Goal: Task Accomplishment & Management: Use online tool/utility

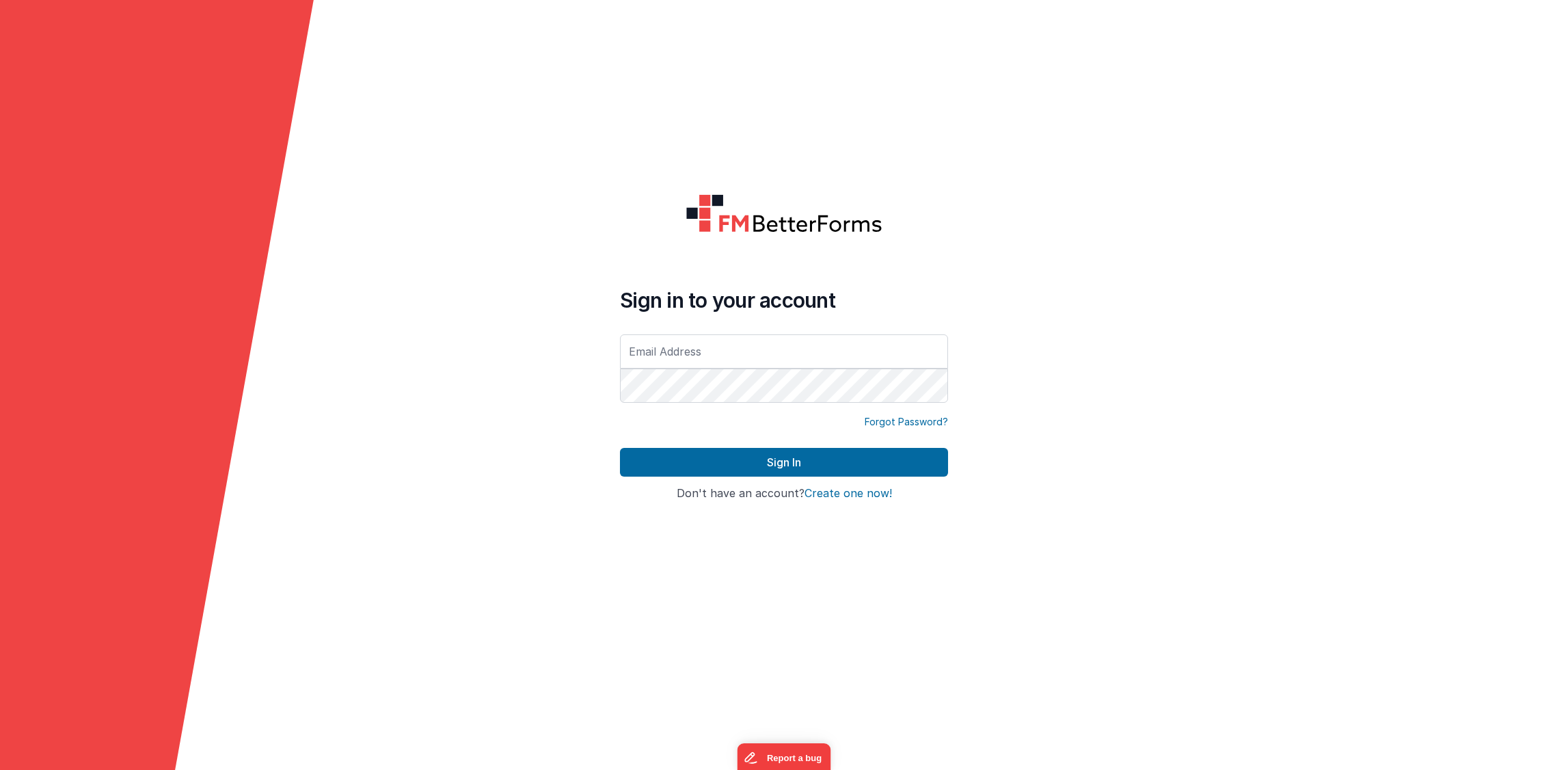
type input "[PERSON_NAME][EMAIL_ADDRESS][PERSON_NAME][DOMAIN_NAME]"
click at [606, 388] on form "Sign in to your account [PERSON_NAME][EMAIL_ADDRESS][PERSON_NAME][DOMAIN_NAME] …" at bounding box center [784, 385] width 1568 height 770
click at [562, 370] on form "Sign in to your account [PERSON_NAME][EMAIL_ADDRESS][PERSON_NAME][DOMAIN_NAME] …" at bounding box center [784, 385] width 1568 height 770
click at [620, 448] on button "Sign In" at bounding box center [784, 462] width 328 height 29
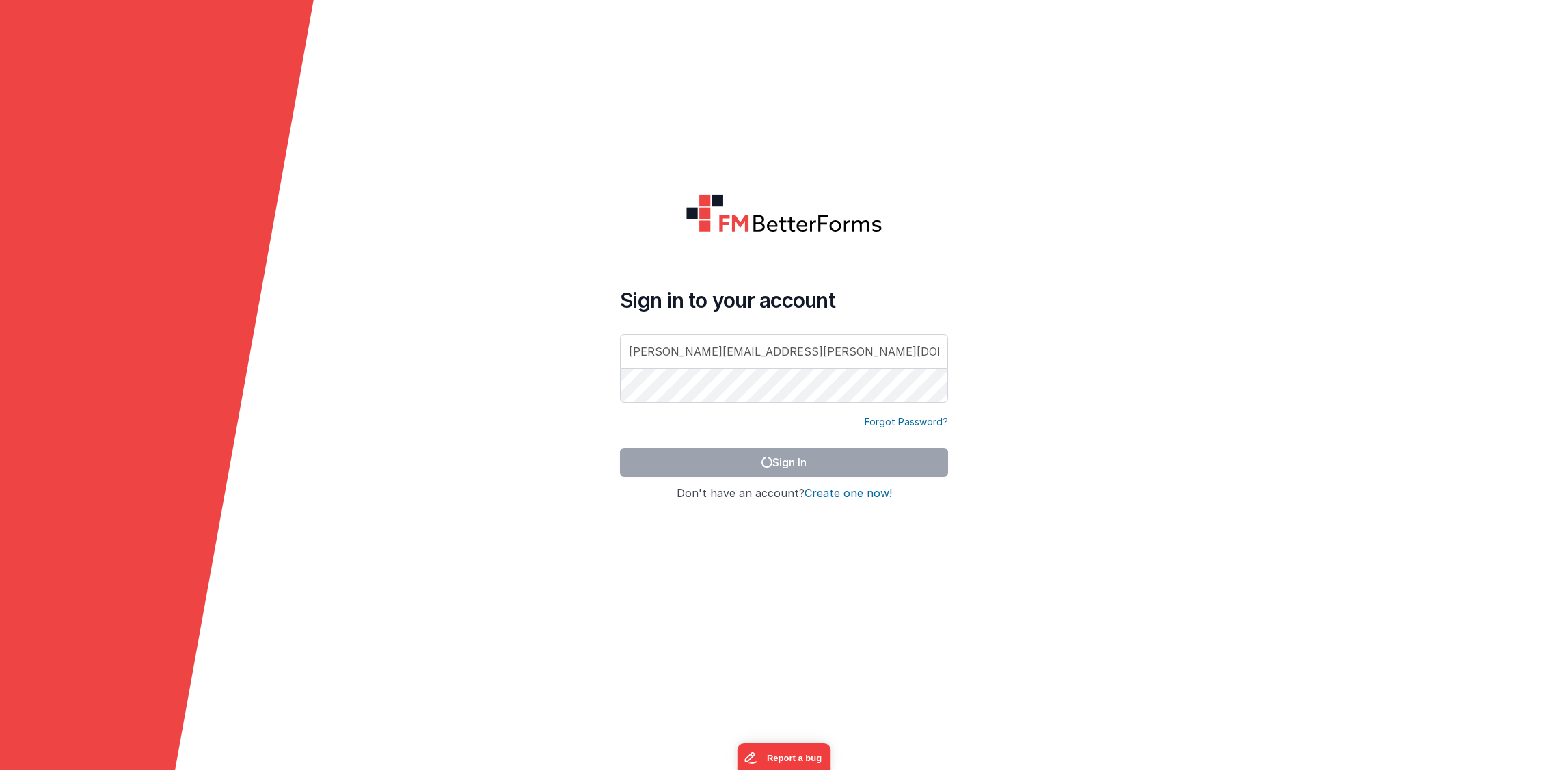
click at [546, 434] on form "Sign in to your account [PERSON_NAME][EMAIL_ADDRESS][PERSON_NAME][DOMAIN_NAME] …" at bounding box center [784, 385] width 1568 height 770
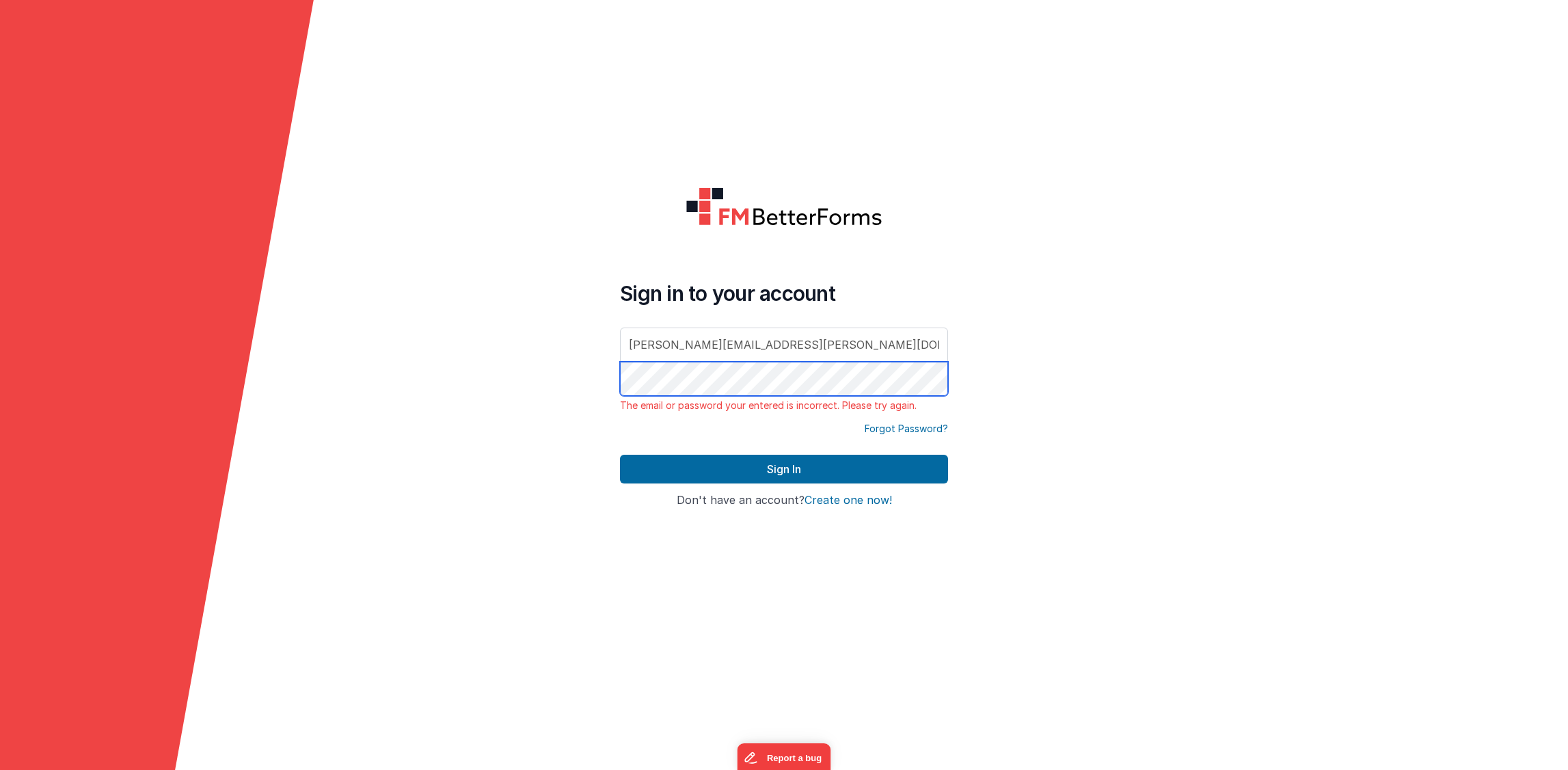
click at [620, 455] on button "Sign In" at bounding box center [784, 469] width 328 height 29
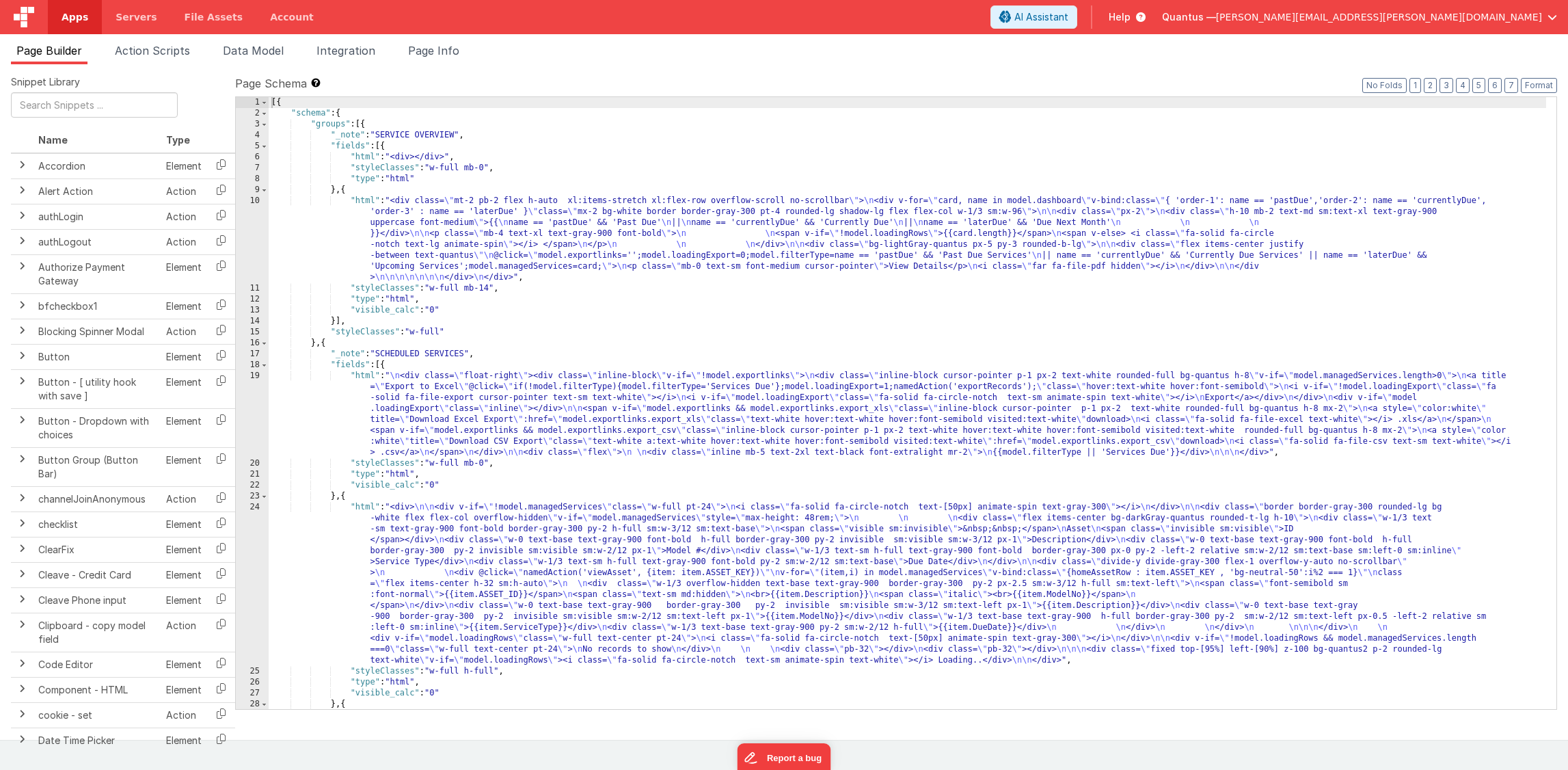
click at [74, 18] on span "Apps" at bounding box center [75, 18] width 26 height 14
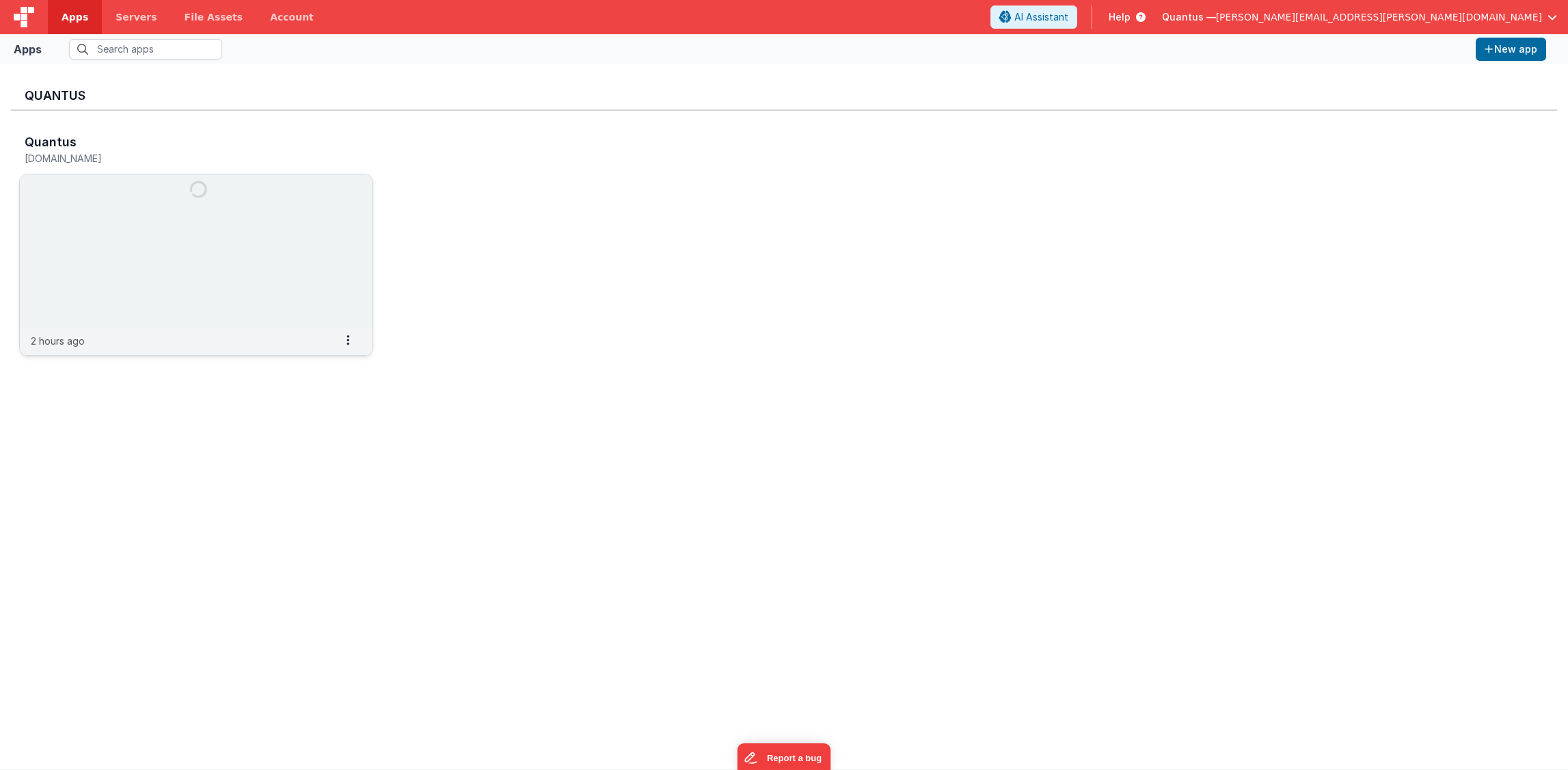
click at [194, 208] on img at bounding box center [196, 251] width 353 height 153
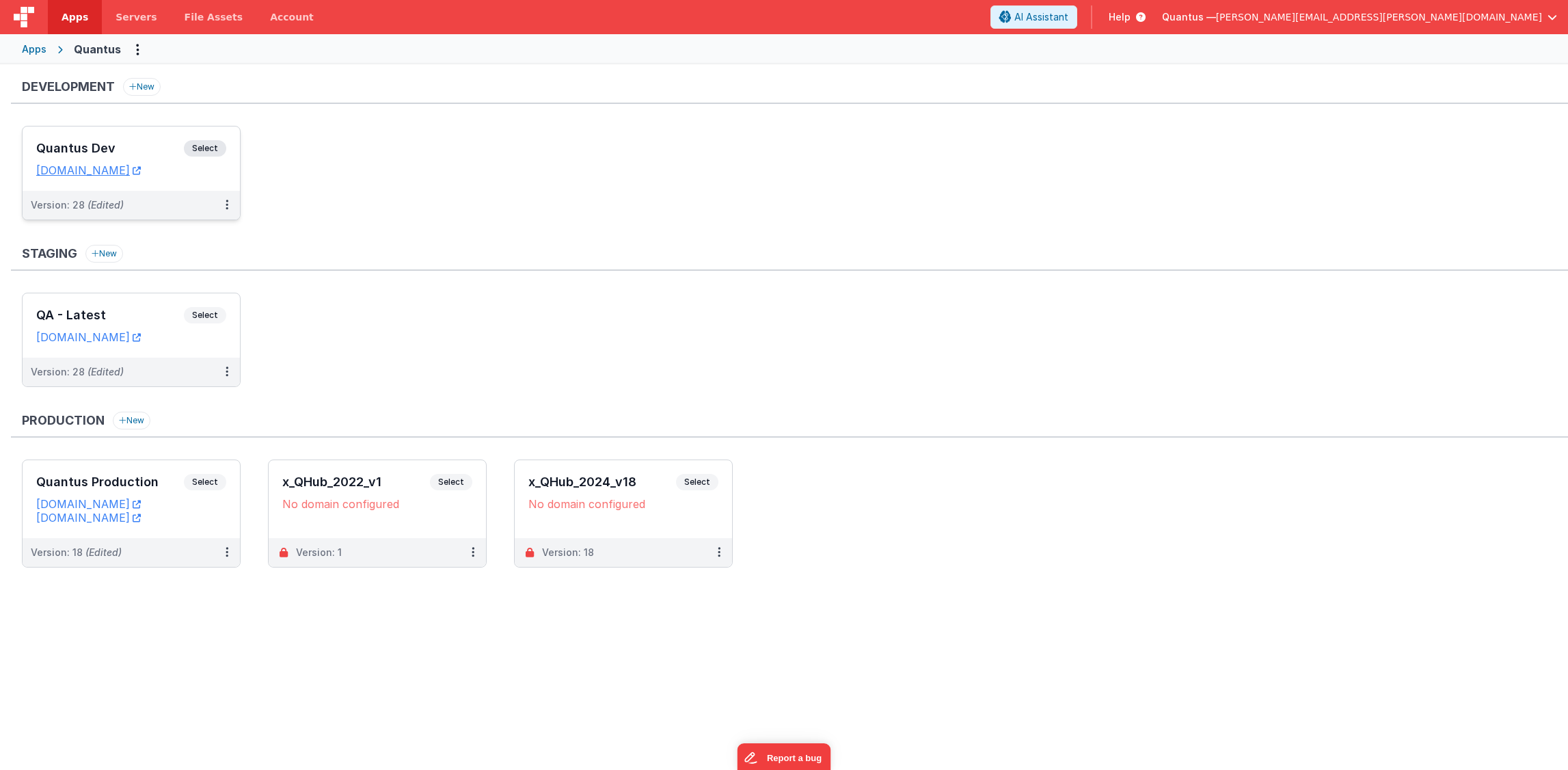
click at [140, 143] on h3 "Quantus Dev" at bounding box center [110, 149] width 148 height 14
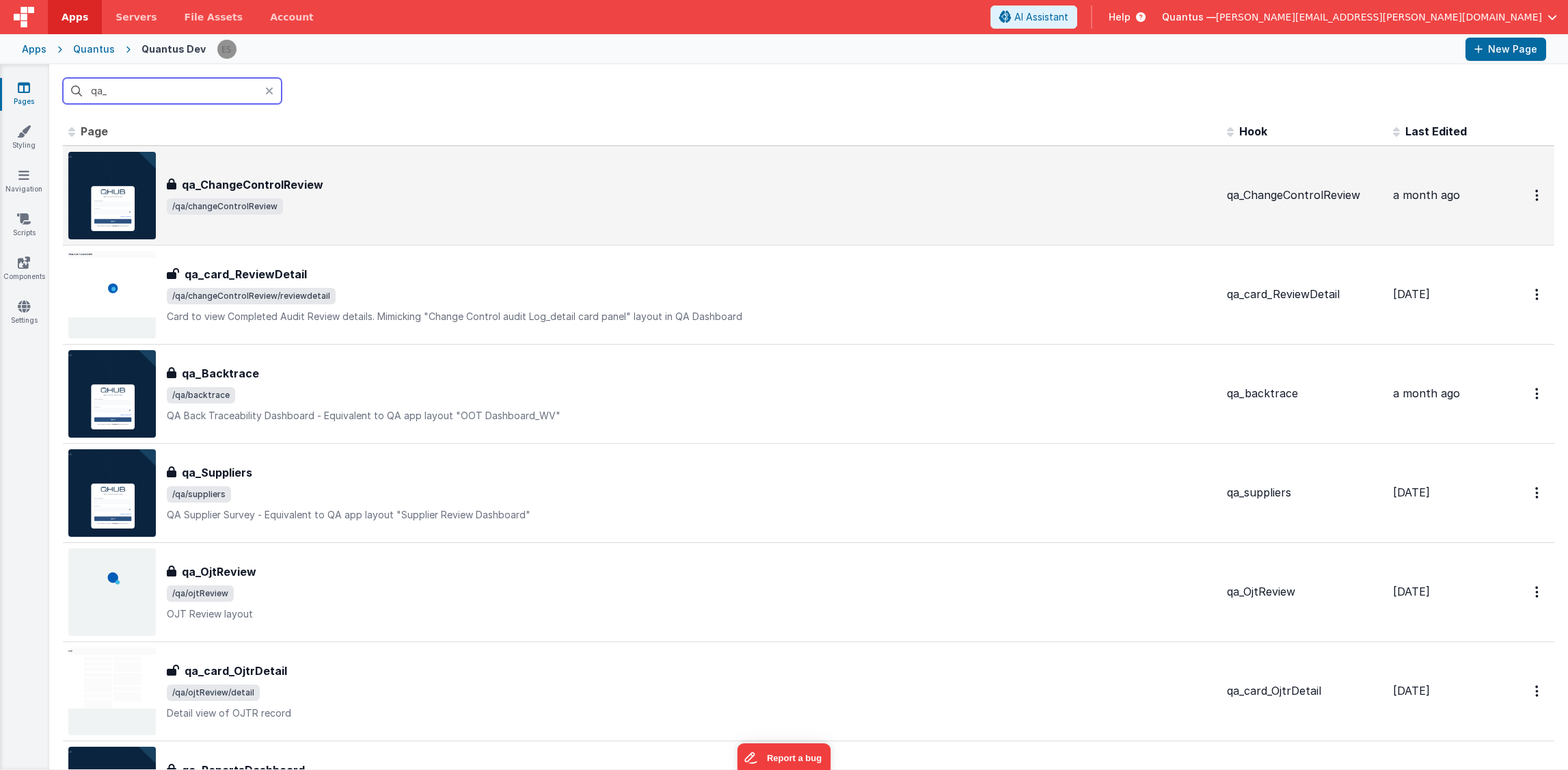
type input "qa_"
click at [384, 213] on span "/qa/changeControlReview" at bounding box center [692, 206] width 1050 height 17
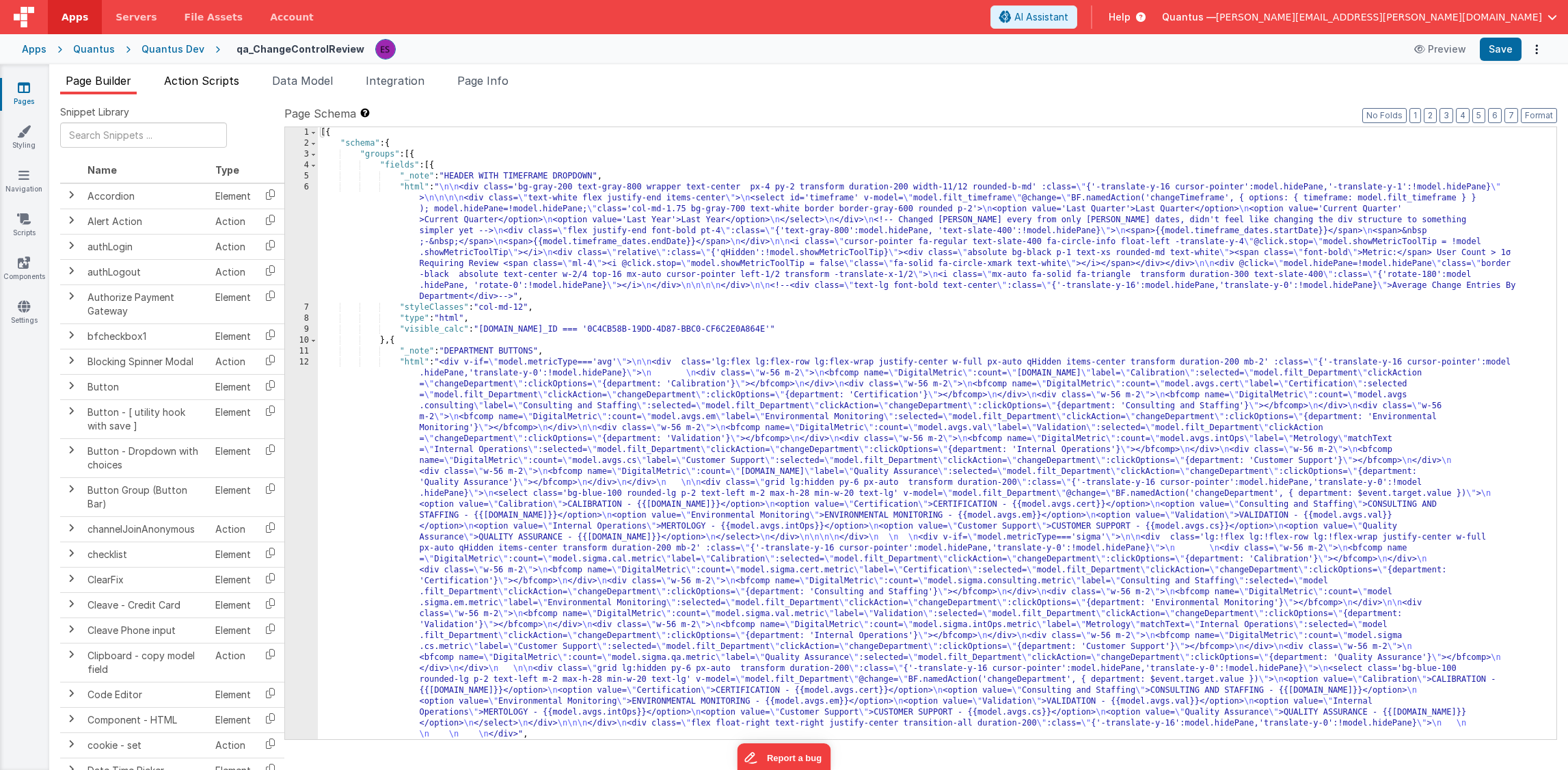
click at [224, 85] on span "Action Scripts" at bounding box center [201, 81] width 75 height 14
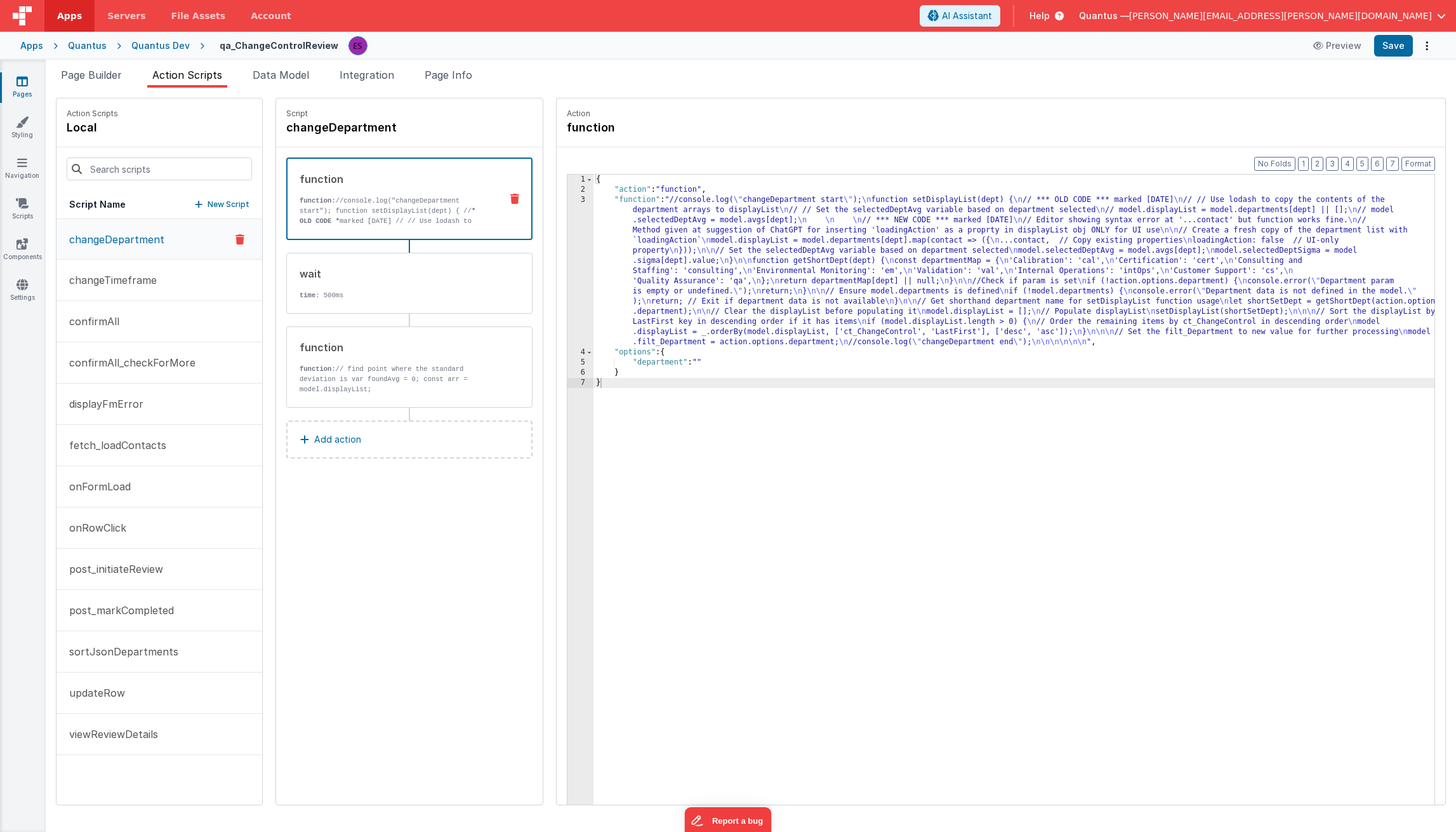
click at [159, 50] on div "Quantus Dev" at bounding box center [160, 46] width 58 height 13
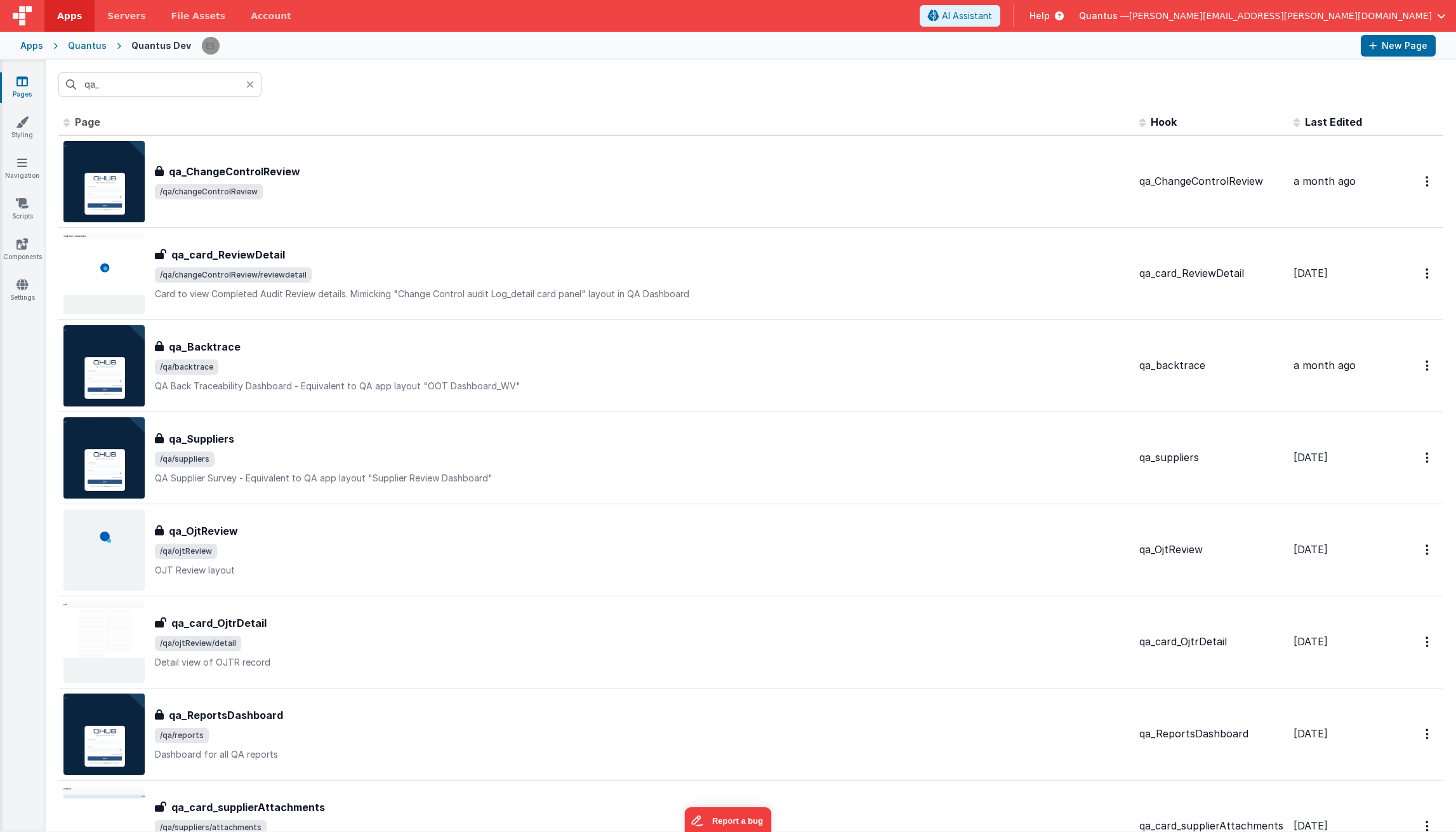
click at [69, 47] on div "Quantus" at bounding box center [87, 46] width 38 height 13
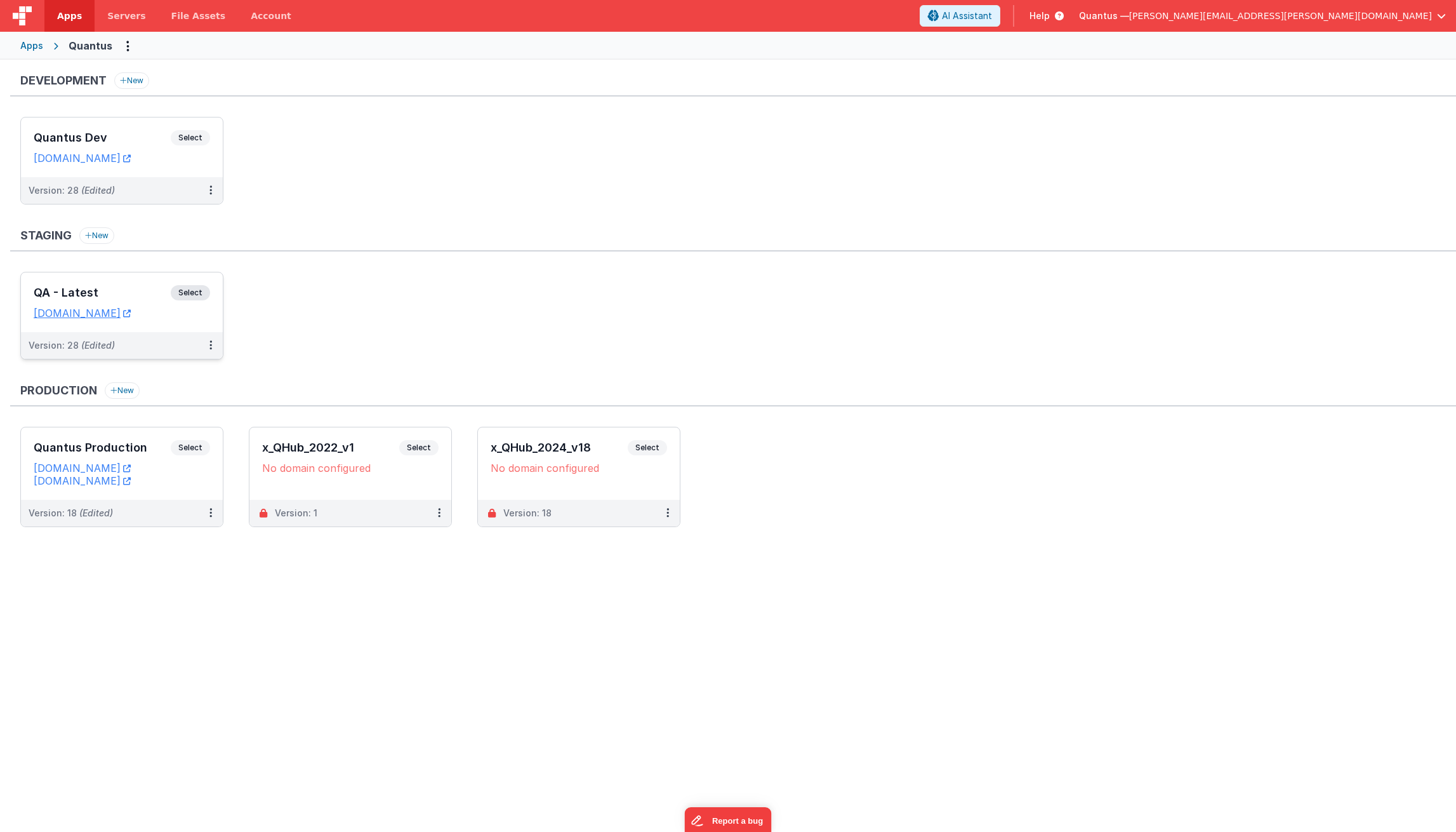
click at [129, 293] on h3 "QA - Latest" at bounding box center [102, 293] width 137 height 13
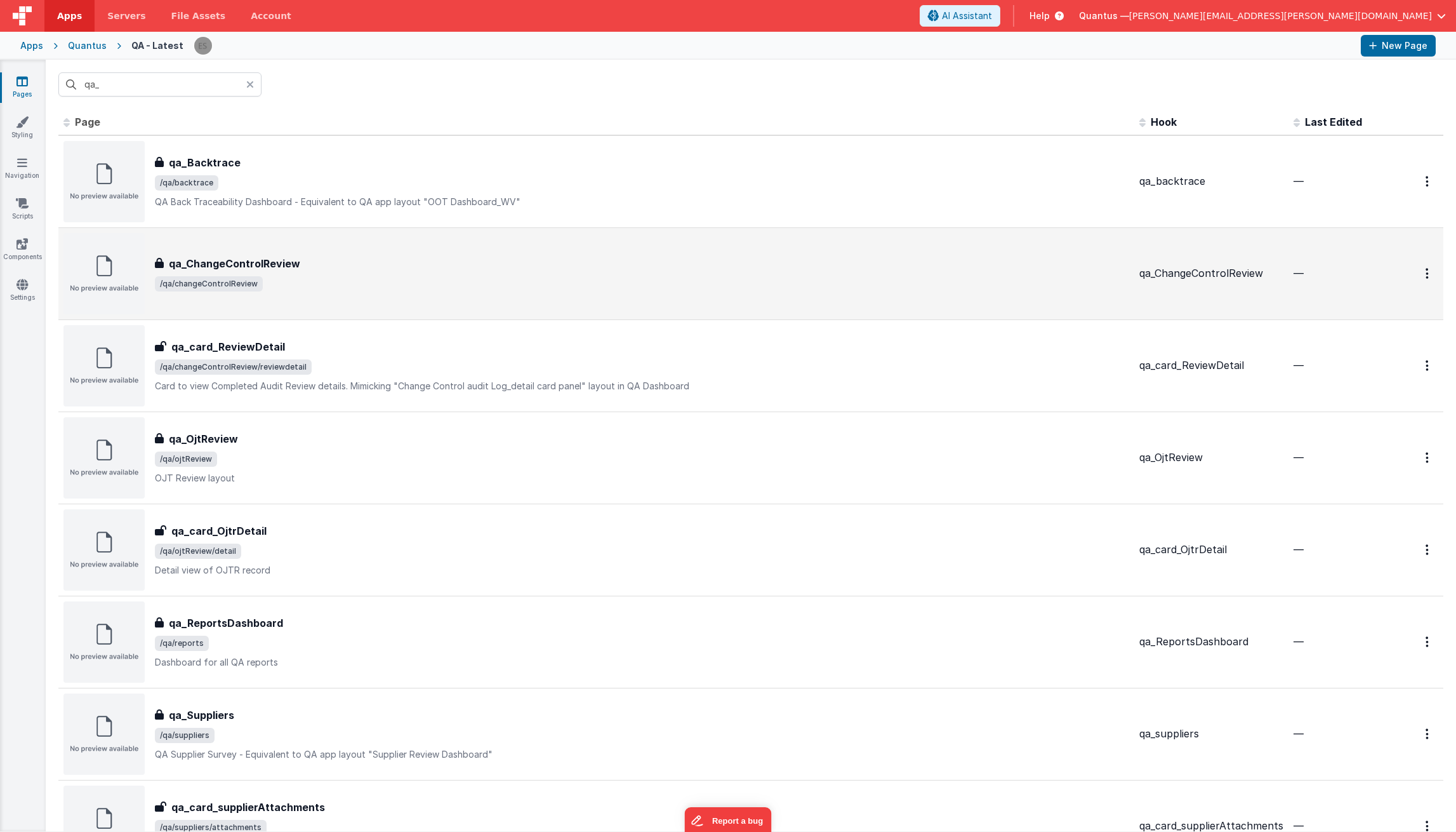
click at [330, 263] on div "qa_ChangeControlReview" at bounding box center [642, 263] width 975 height 16
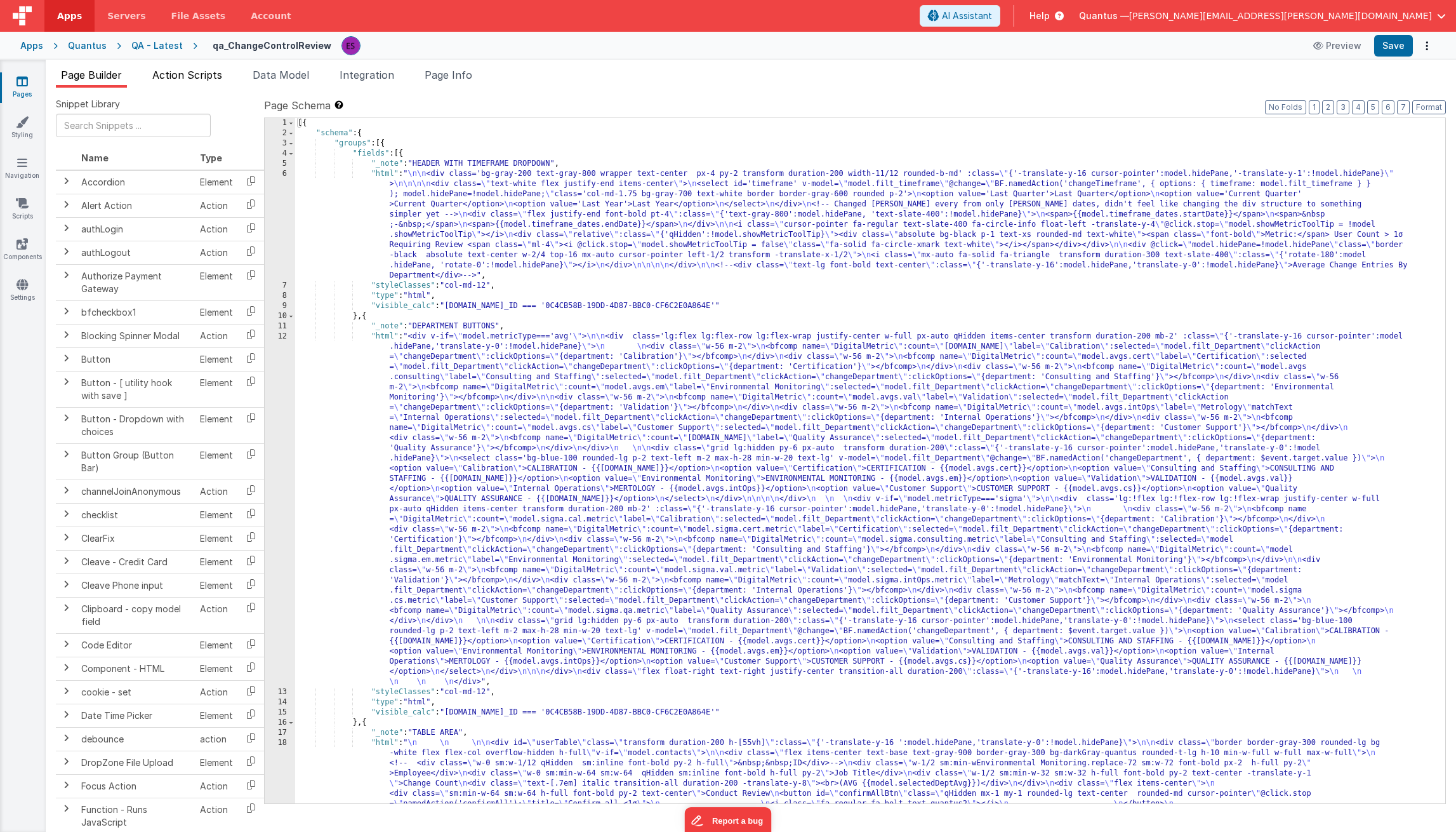
click at [207, 78] on span "Action Scripts" at bounding box center [186, 75] width 69 height 13
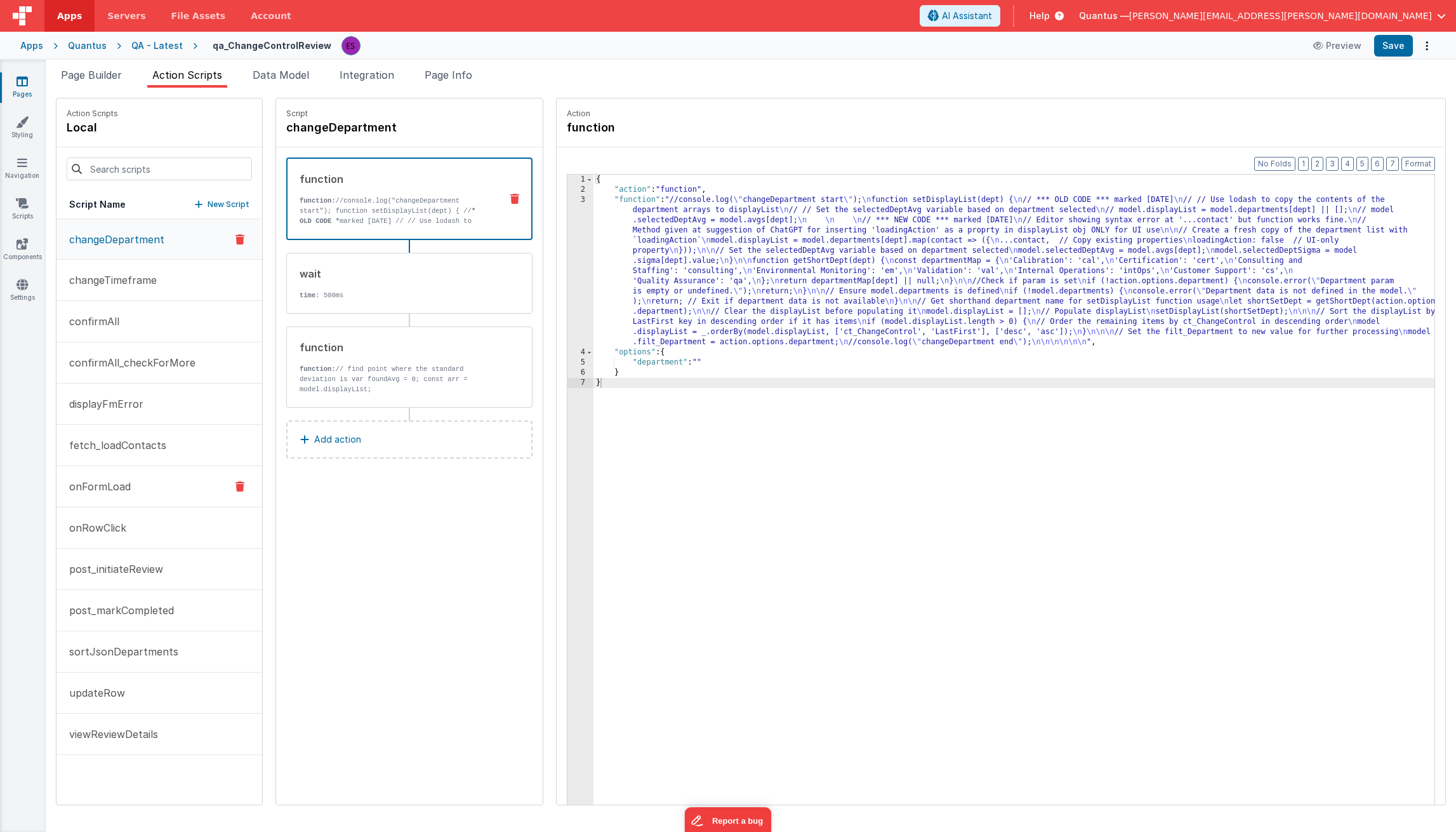
click at [121, 486] on p "onFormLoad" at bounding box center [96, 486] width 69 height 16
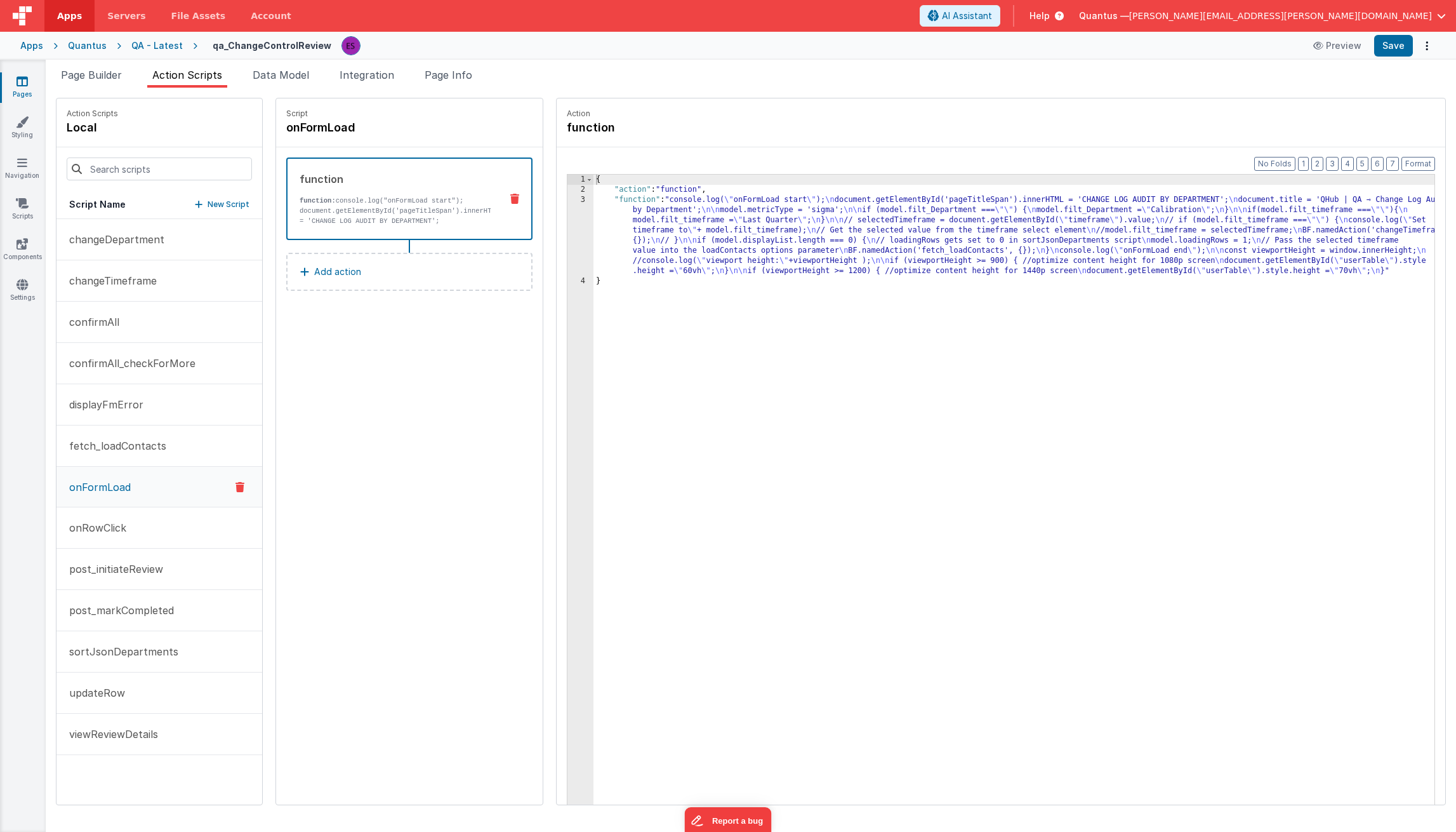
click at [341, 427] on div "Script onFormLoad function function: console.log("onFormLoad start"); document.…" at bounding box center [409, 451] width 266 height 706
click at [593, 226] on div "{ "action" : "function" , "function" : "console.log( \" onFormLoad start \" ); …" at bounding box center [1029, 520] width 872 height 690
click at [568, 249] on div "3" at bounding box center [581, 235] width 26 height 81
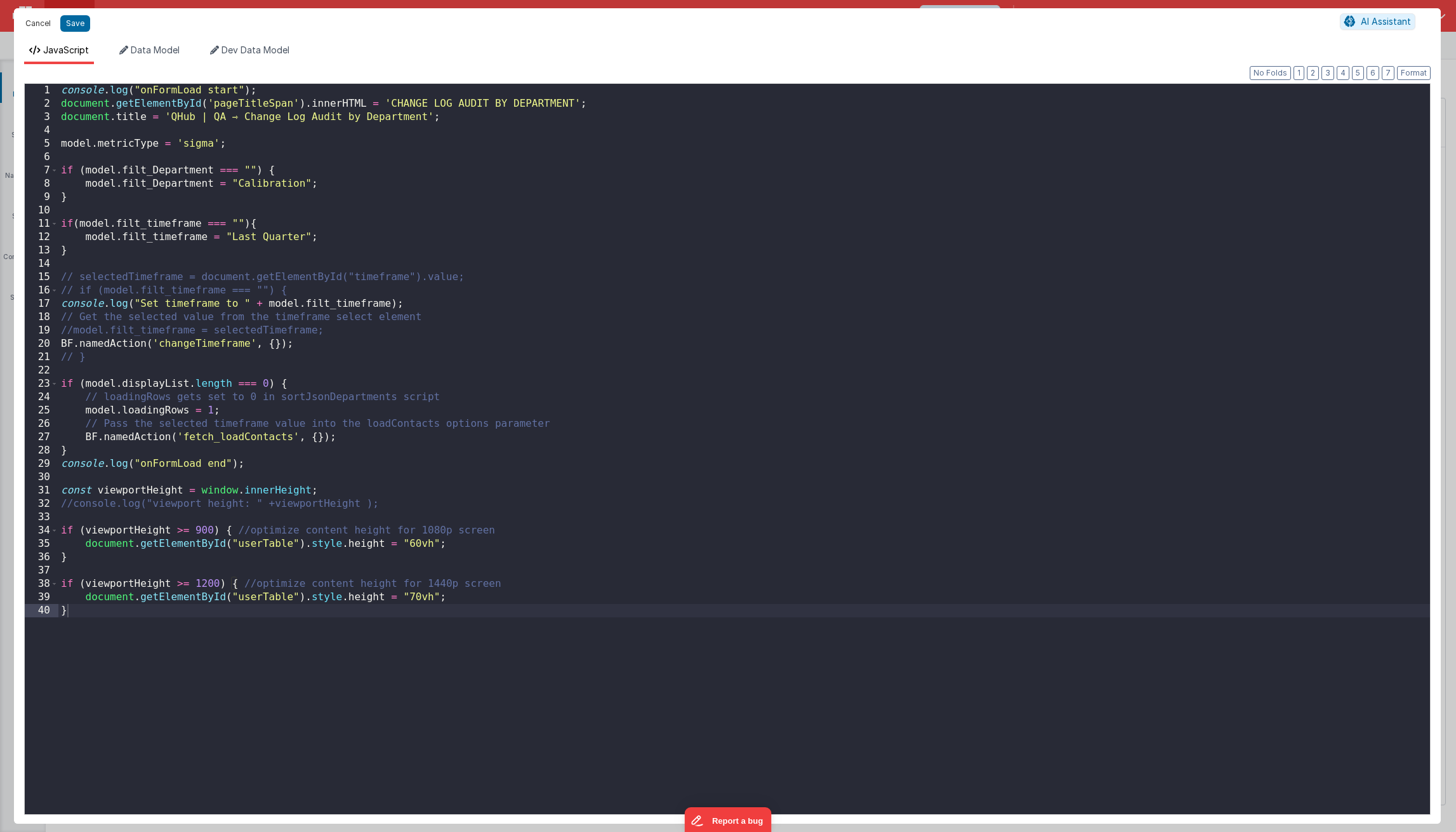
click at [30, 22] on button "Cancel" at bounding box center [38, 24] width 38 height 18
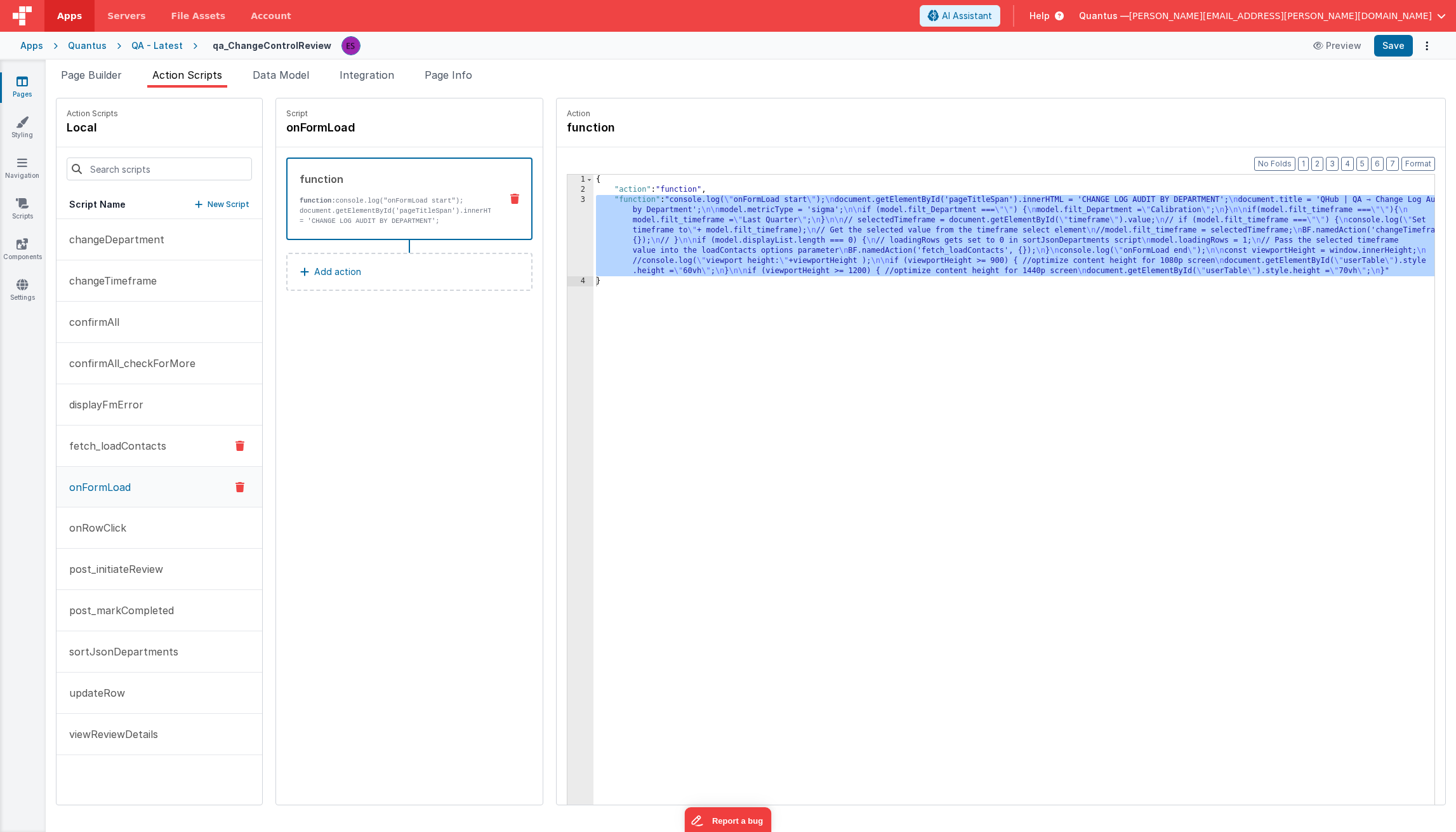
click at [122, 444] on p "fetch_loadContacts" at bounding box center [114, 445] width 105 height 16
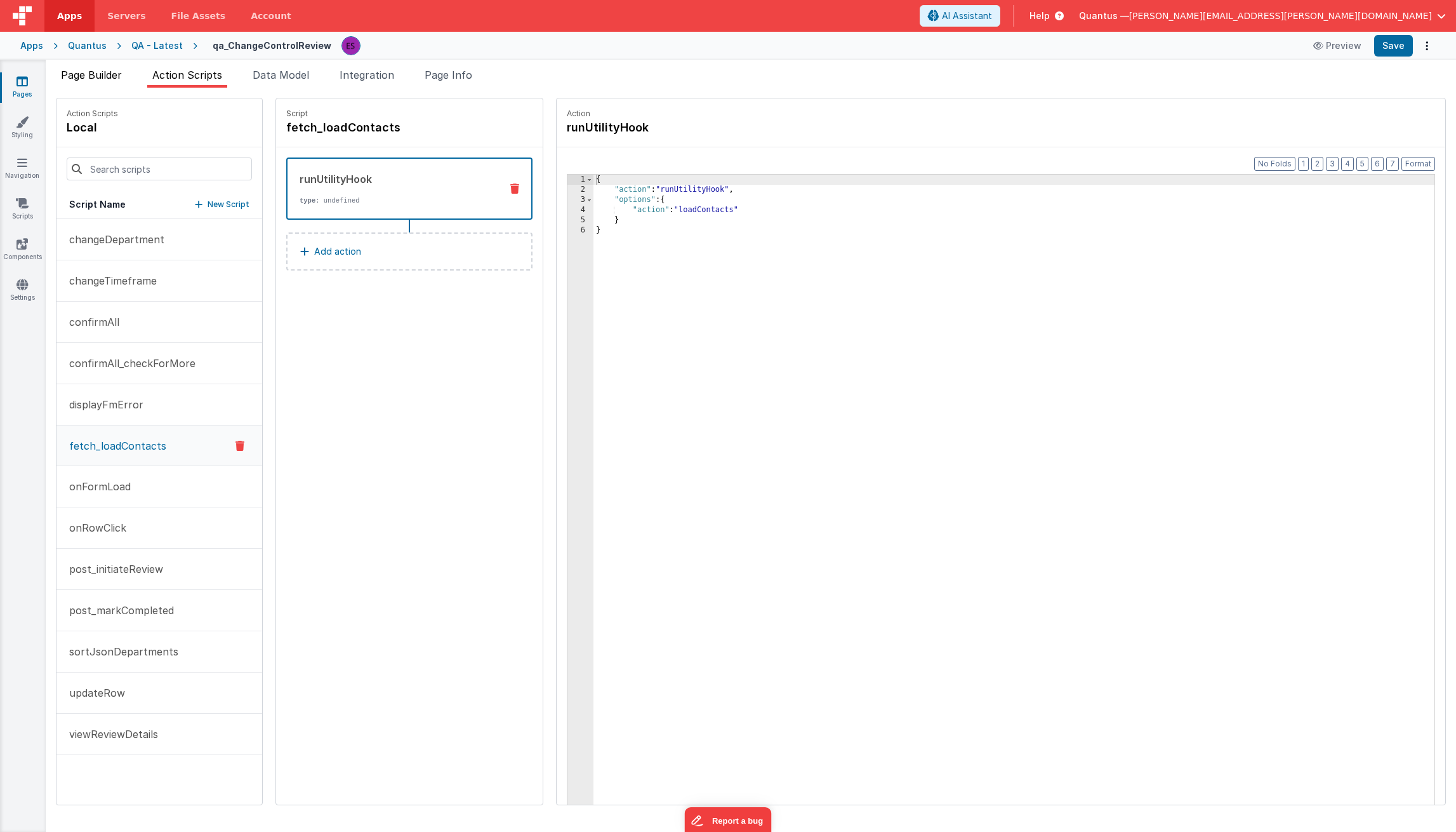
click at [98, 69] on span "Page Builder" at bounding box center [92, 75] width 61 height 13
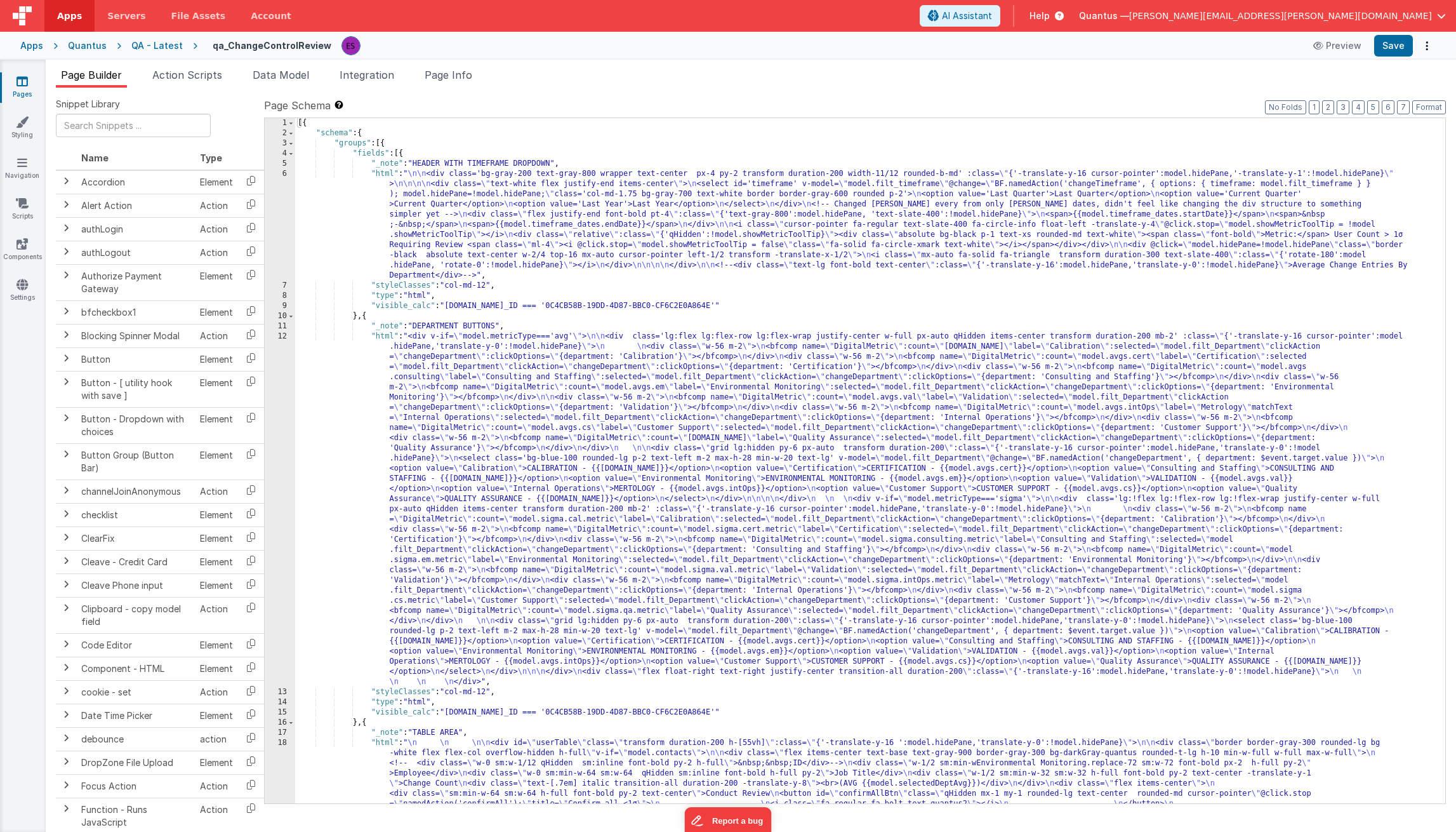
click at [431, 193] on div "[{ "schema" : { "groups" : [{ "fields" : [{ "_note" : "HEADER WITH TIMEFRAME DR…" at bounding box center [865, 603] width 1141 height 969
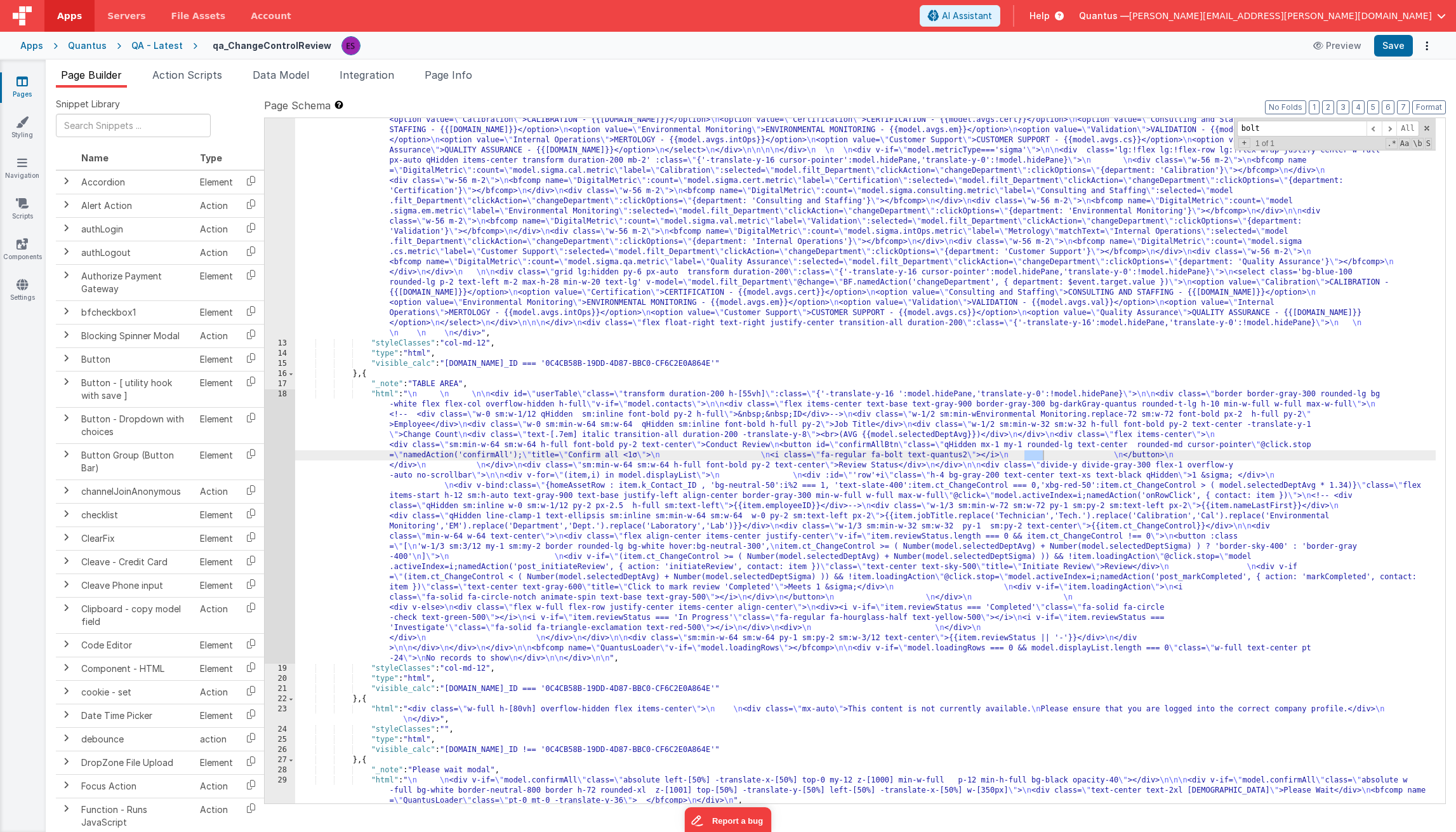
scroll to position [349, 0]
type input "bolt"
click at [1123, 502] on div ""html" : "<div v-if= \" model.metricType==='avg' \" > \n\n <div class='lg:flex …" at bounding box center [865, 508] width 1141 height 1051
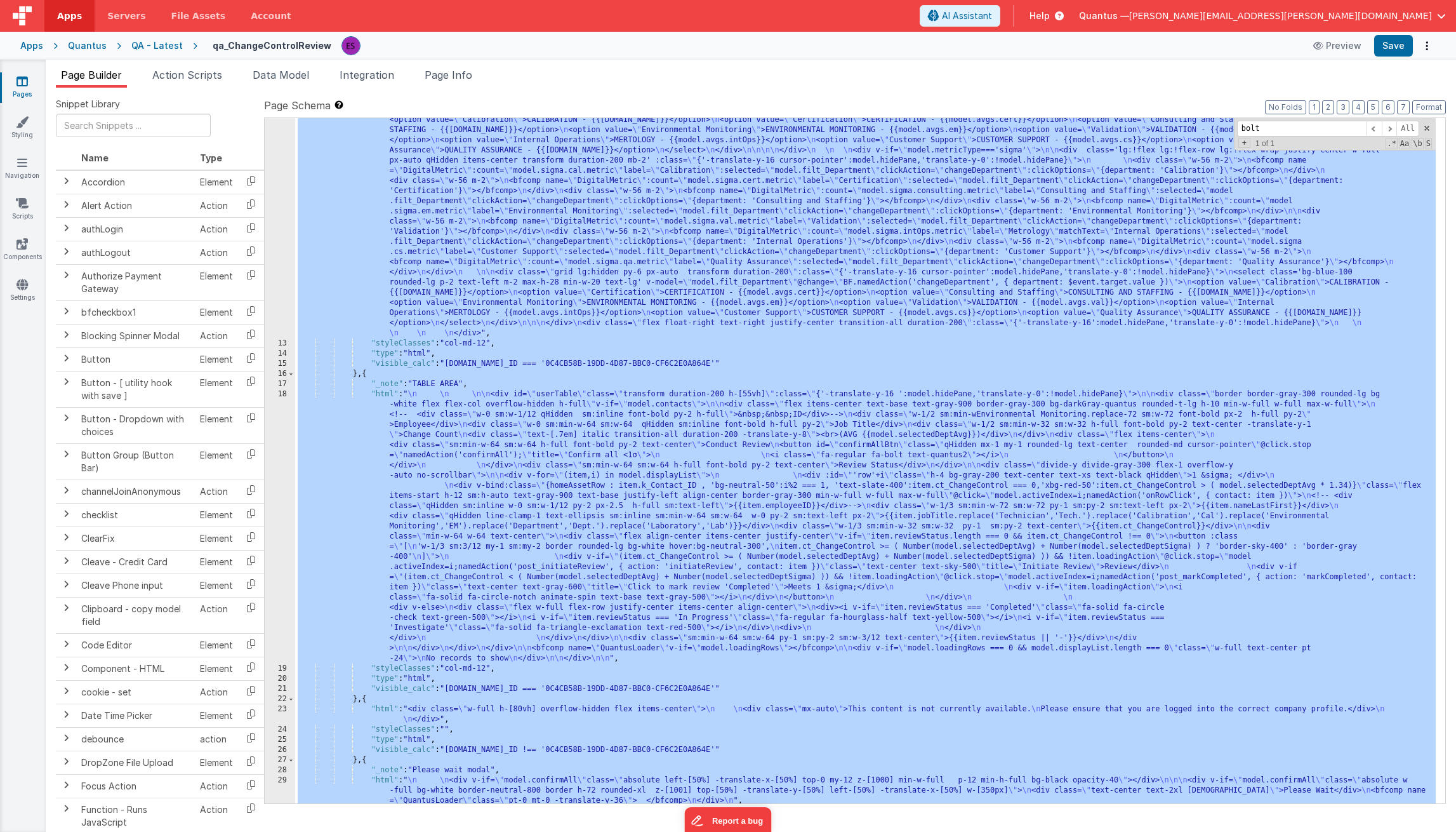
click at [96, 47] on div "Quantus" at bounding box center [87, 46] width 38 height 13
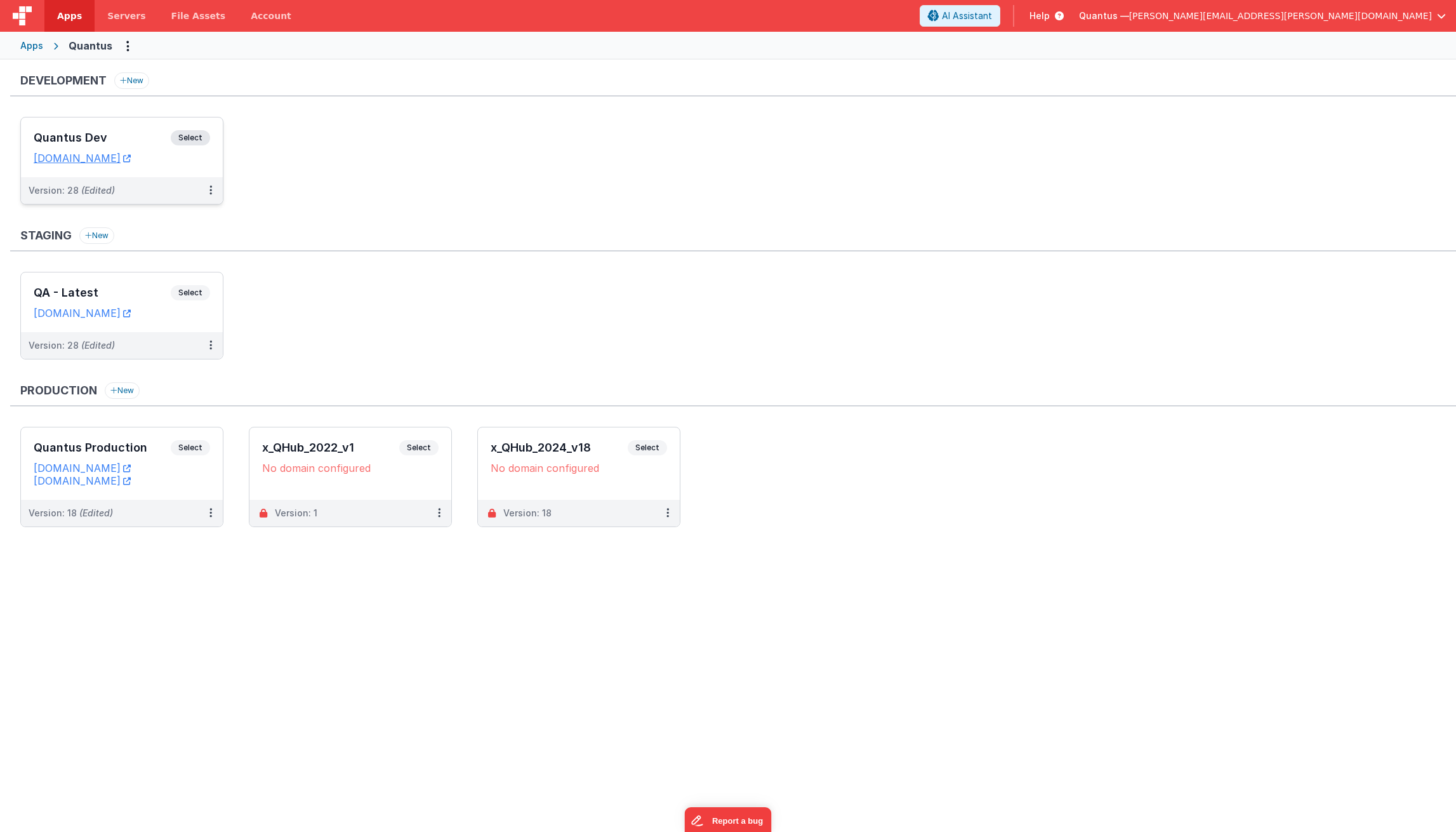
click at [114, 136] on h3 "Quantus Dev" at bounding box center [102, 138] width 137 height 13
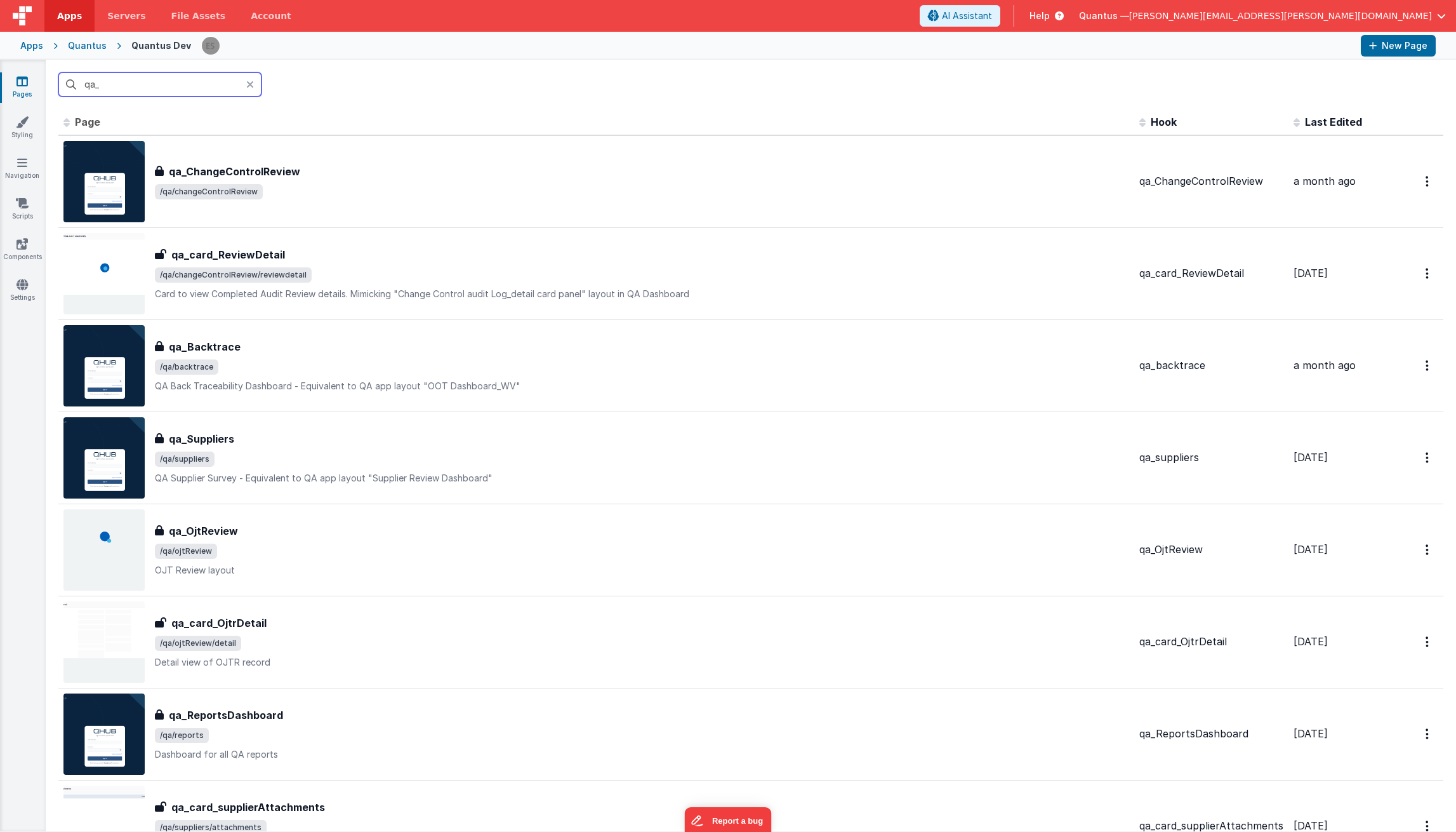
click at [189, 93] on input "qa_" at bounding box center [159, 85] width 203 height 25
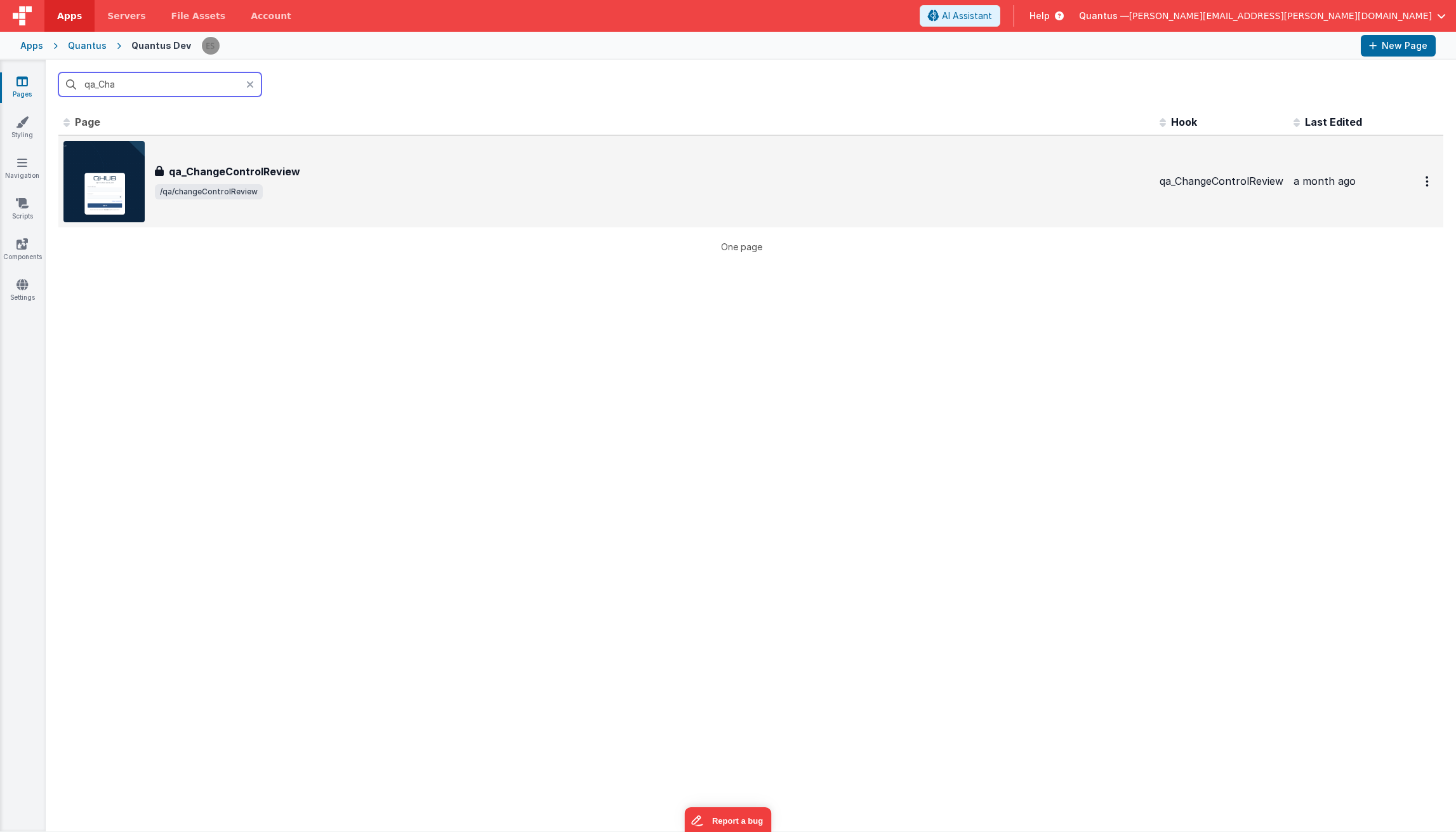
type input "qa_Cha"
click at [266, 187] on span "/qa/changeControlReview" at bounding box center [653, 191] width 995 height 16
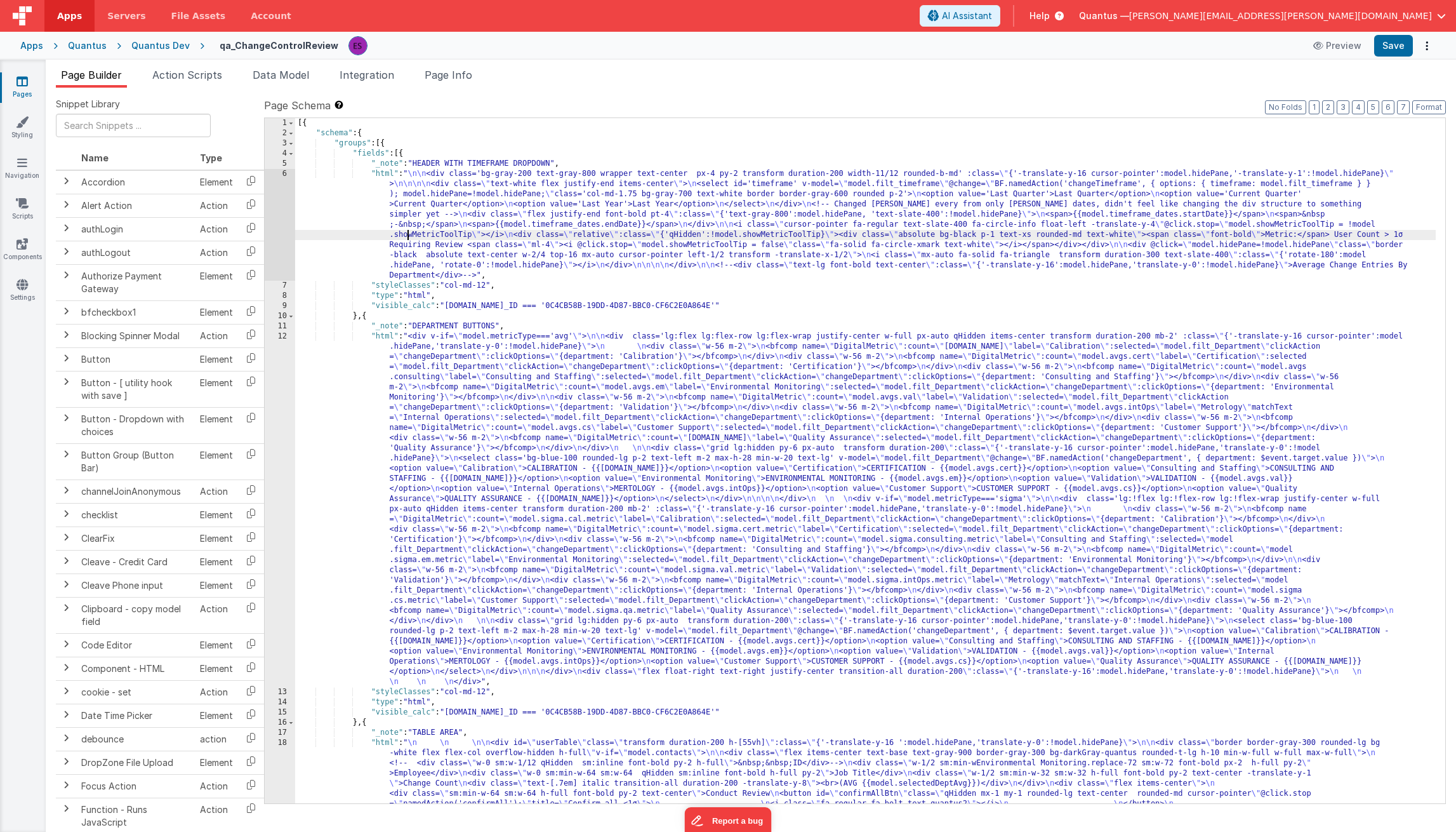
click at [406, 238] on div "[{ "schema" : { "groups" : [{ "fields" : [{ "_note" : "HEADER WITH TIMEFRAME DR…" at bounding box center [865, 603] width 1141 height 969
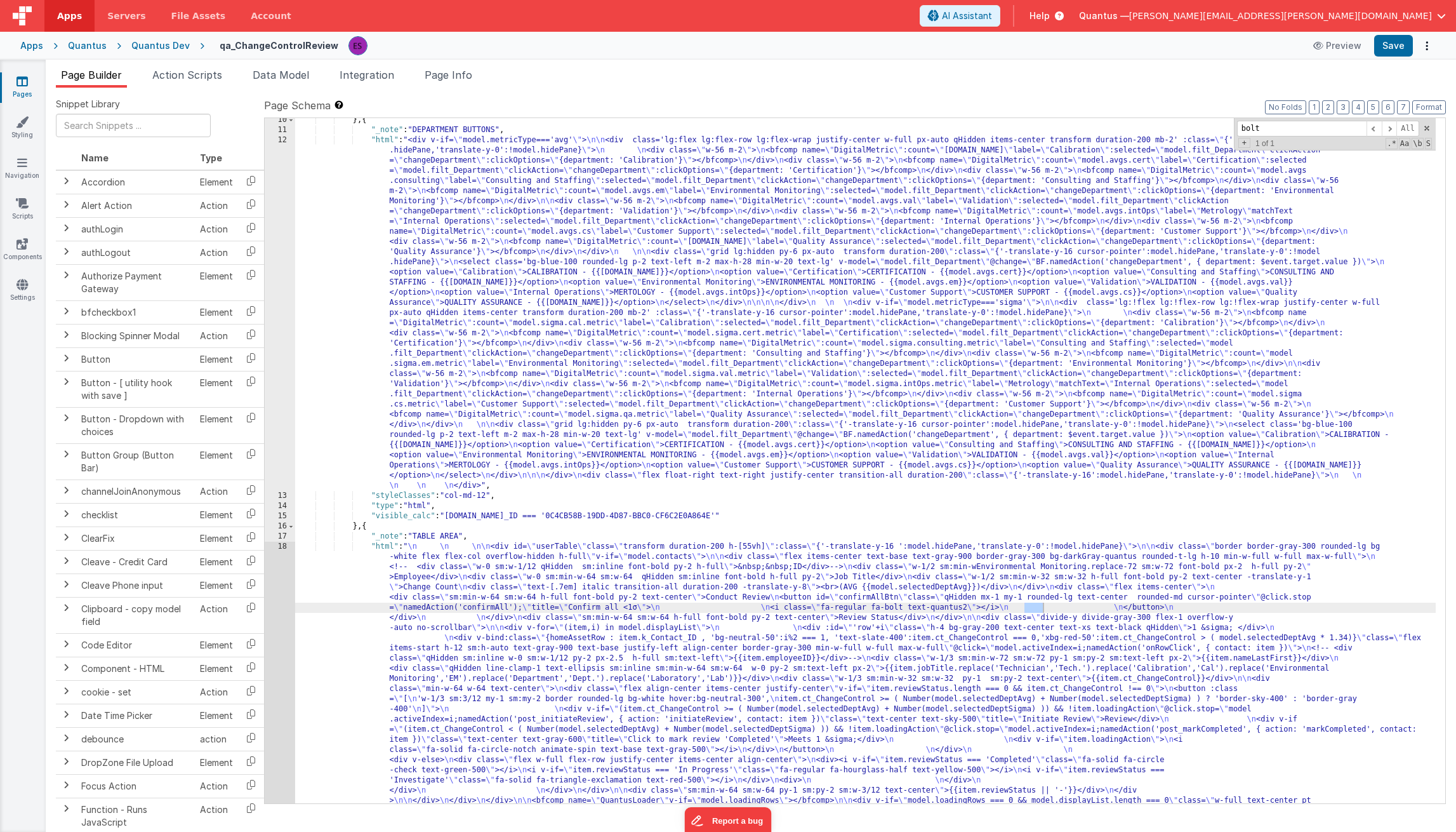
scroll to position [196, 0]
type input "bolt"
click at [763, 666] on div "} , { "_note" : "DEPARTMENT BUTTONS" , "html" : "<div v-if= \" model.metricType…" at bounding box center [865, 600] width 1141 height 969
click at [214, 60] on div "Page Builder Action Scripts Data Model Integration Page Info Snippet Library Na…" at bounding box center [751, 445] width 1410 height 772
click at [207, 71] on span "Action Scripts" at bounding box center [186, 75] width 69 height 13
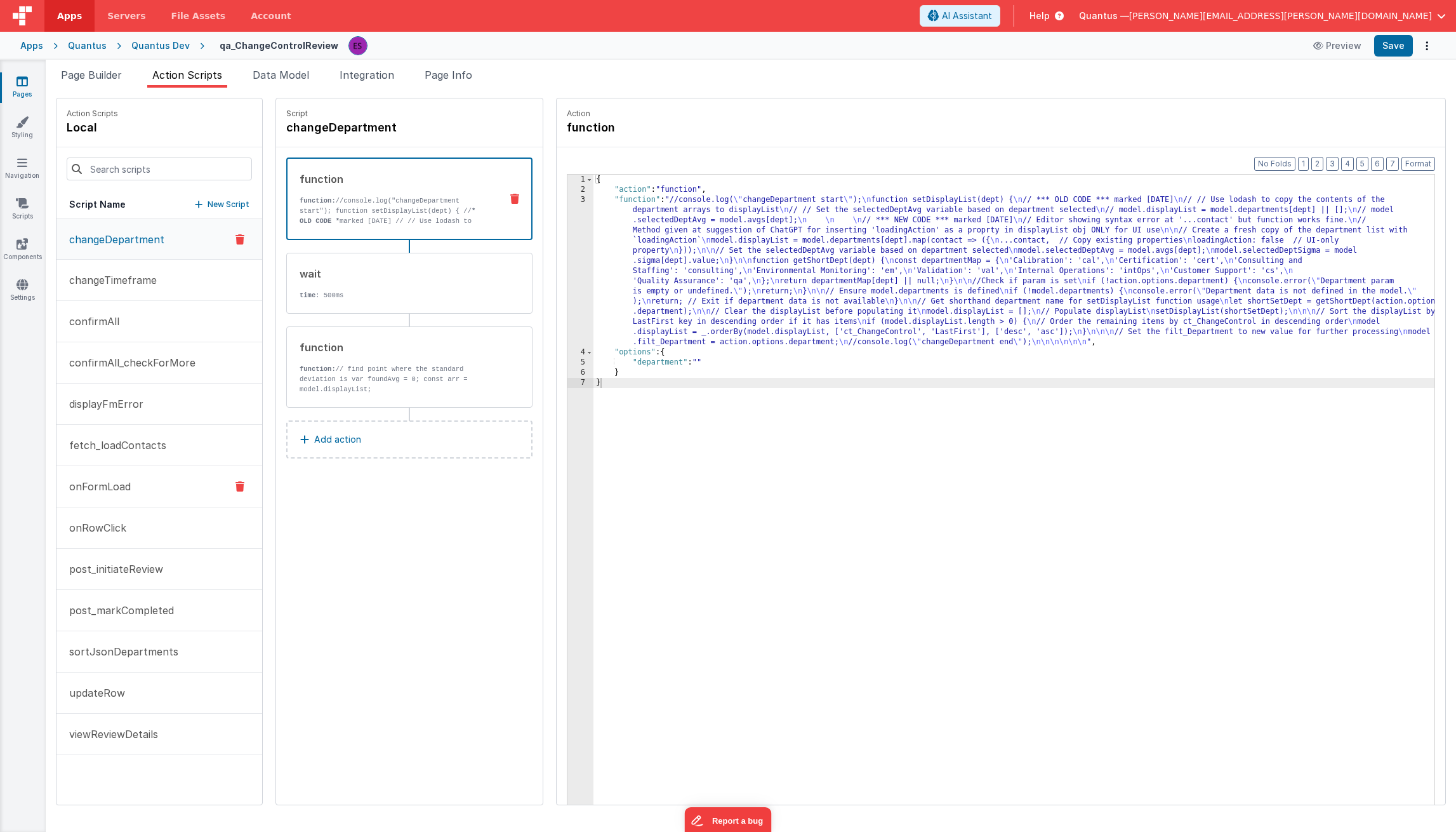
click at [126, 476] on button "onFormLoad" at bounding box center [159, 486] width 206 height 42
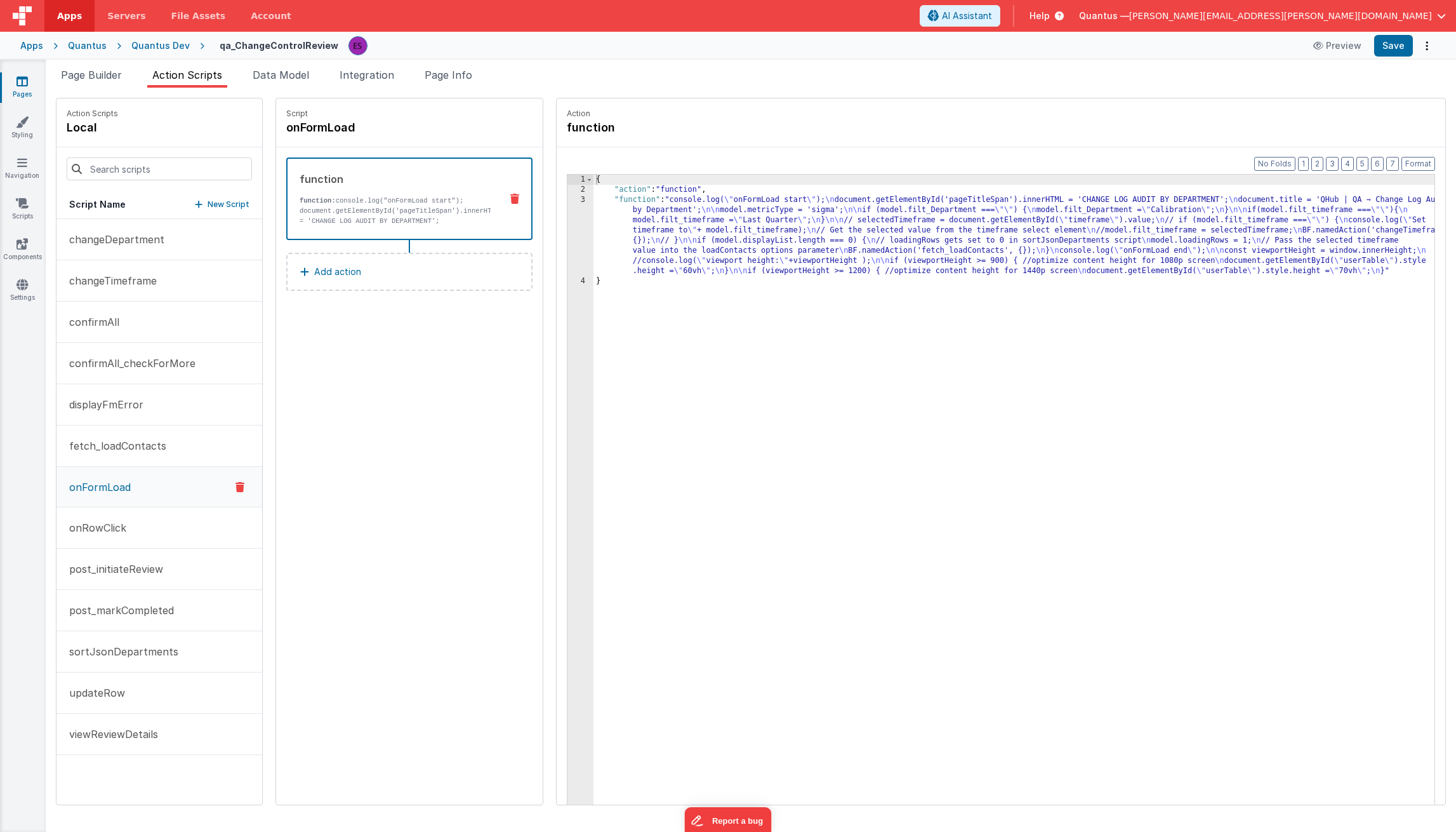
click at [709, 235] on div "{ "action" : "function" , "function" : "console.log( \" onFormLoad start \" ); …" at bounding box center [1029, 520] width 872 height 690
click at [568, 242] on div "3" at bounding box center [581, 235] width 26 height 81
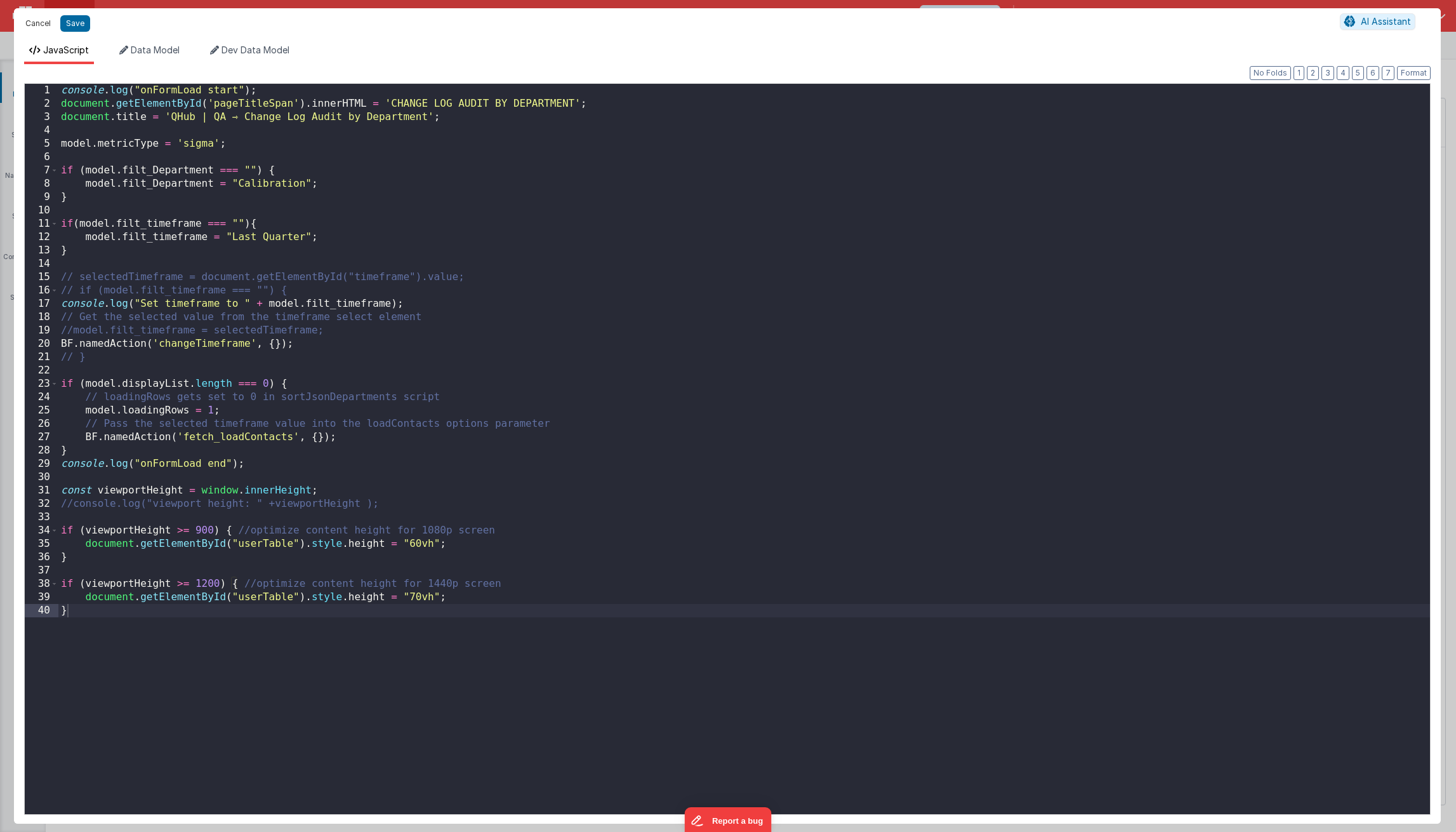
click at [27, 21] on button "Cancel" at bounding box center [38, 24] width 38 height 18
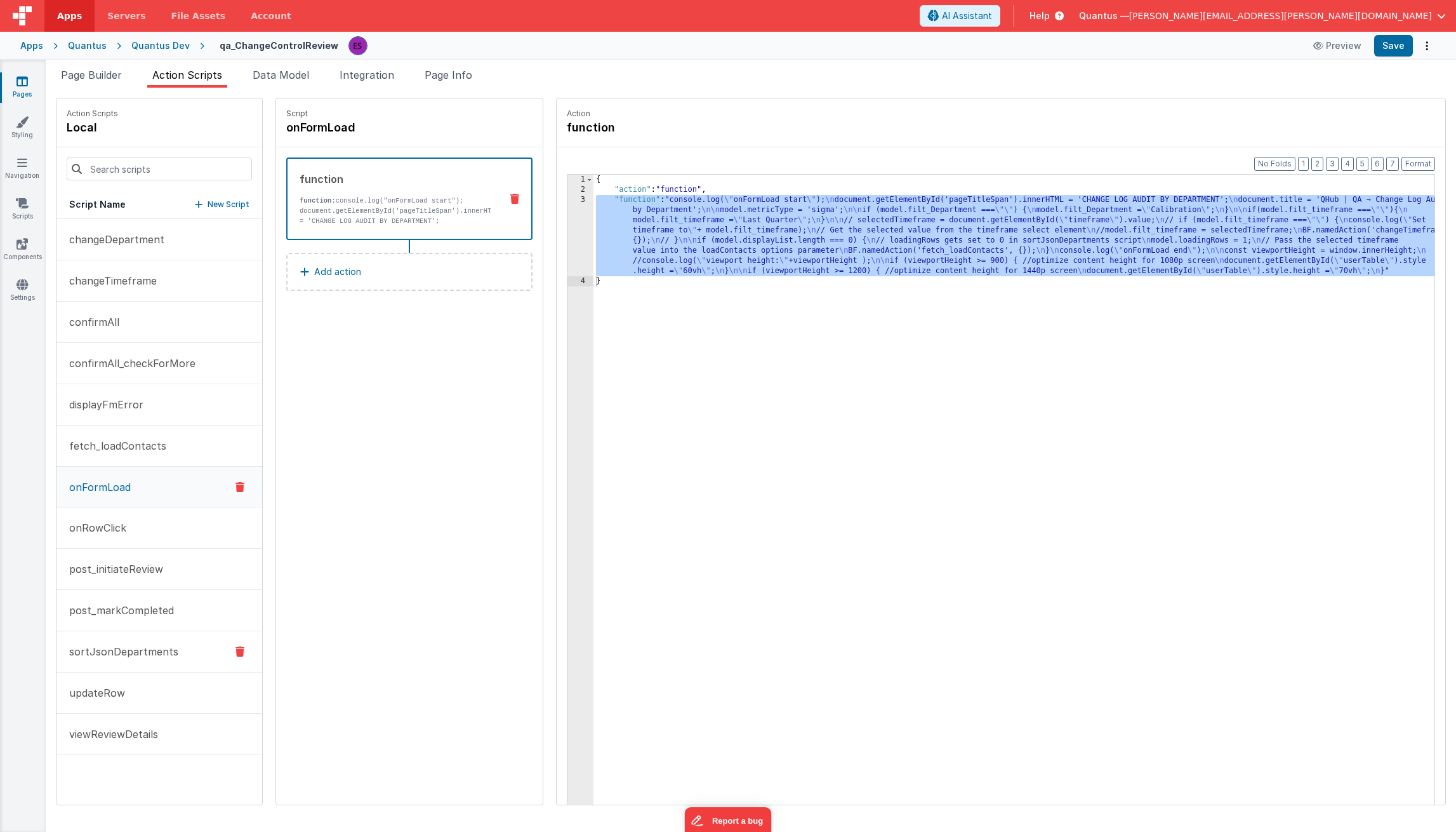
click at [131, 658] on p "sortJsonDepartments" at bounding box center [119, 651] width 117 height 16
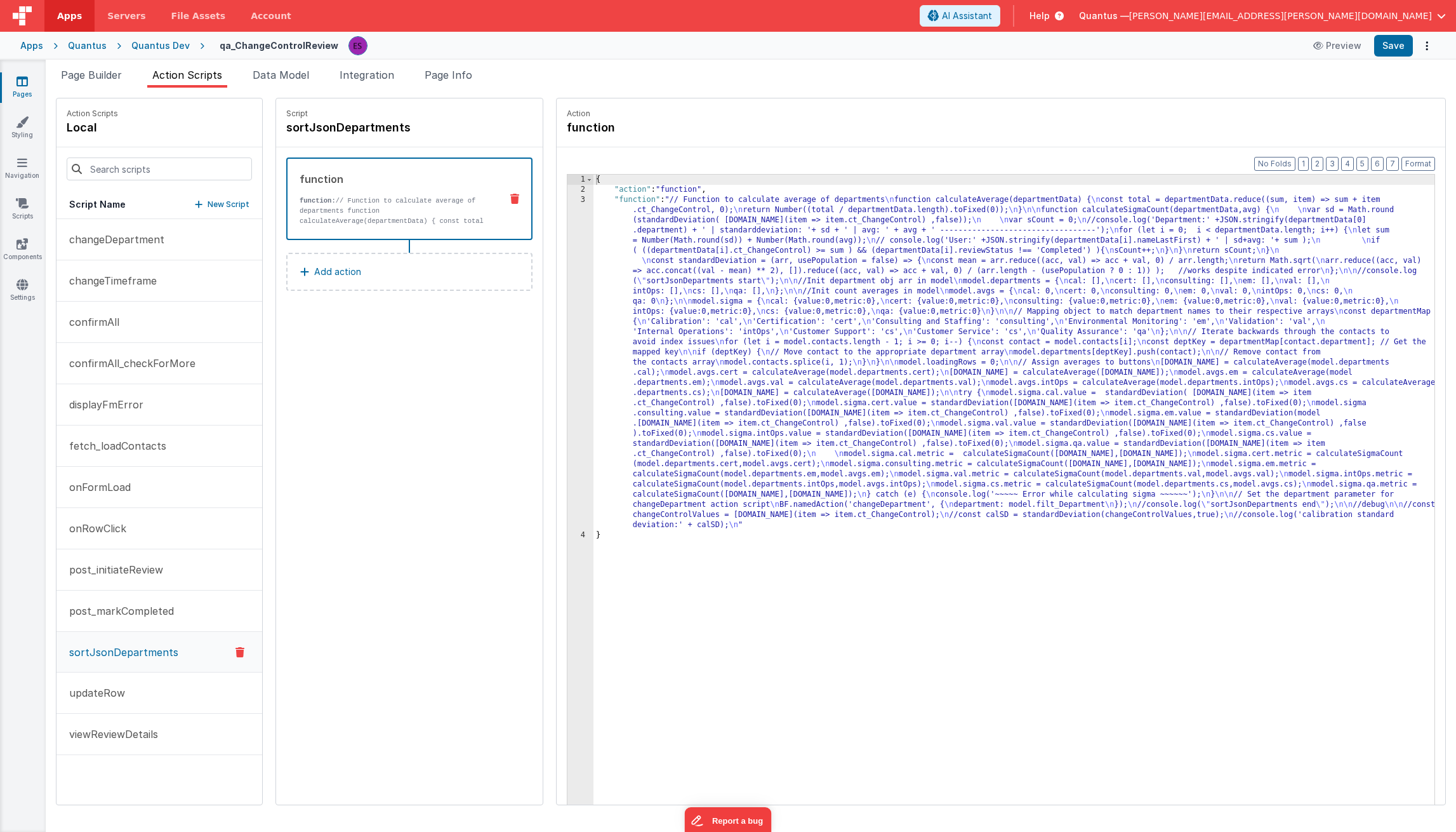
click at [704, 369] on div "{ "action" : "function" , "function" : "// Function to calculate average of dep…" at bounding box center [1029, 520] width 872 height 690
click at [556, 395] on div "Format 7 6 5 4 3 2 1 No Folds 1 2 3 4 { "action" : "function" , "function" : "/…" at bounding box center [1001, 500] width 889 height 706
click at [568, 388] on div "3" at bounding box center [581, 363] width 26 height 335
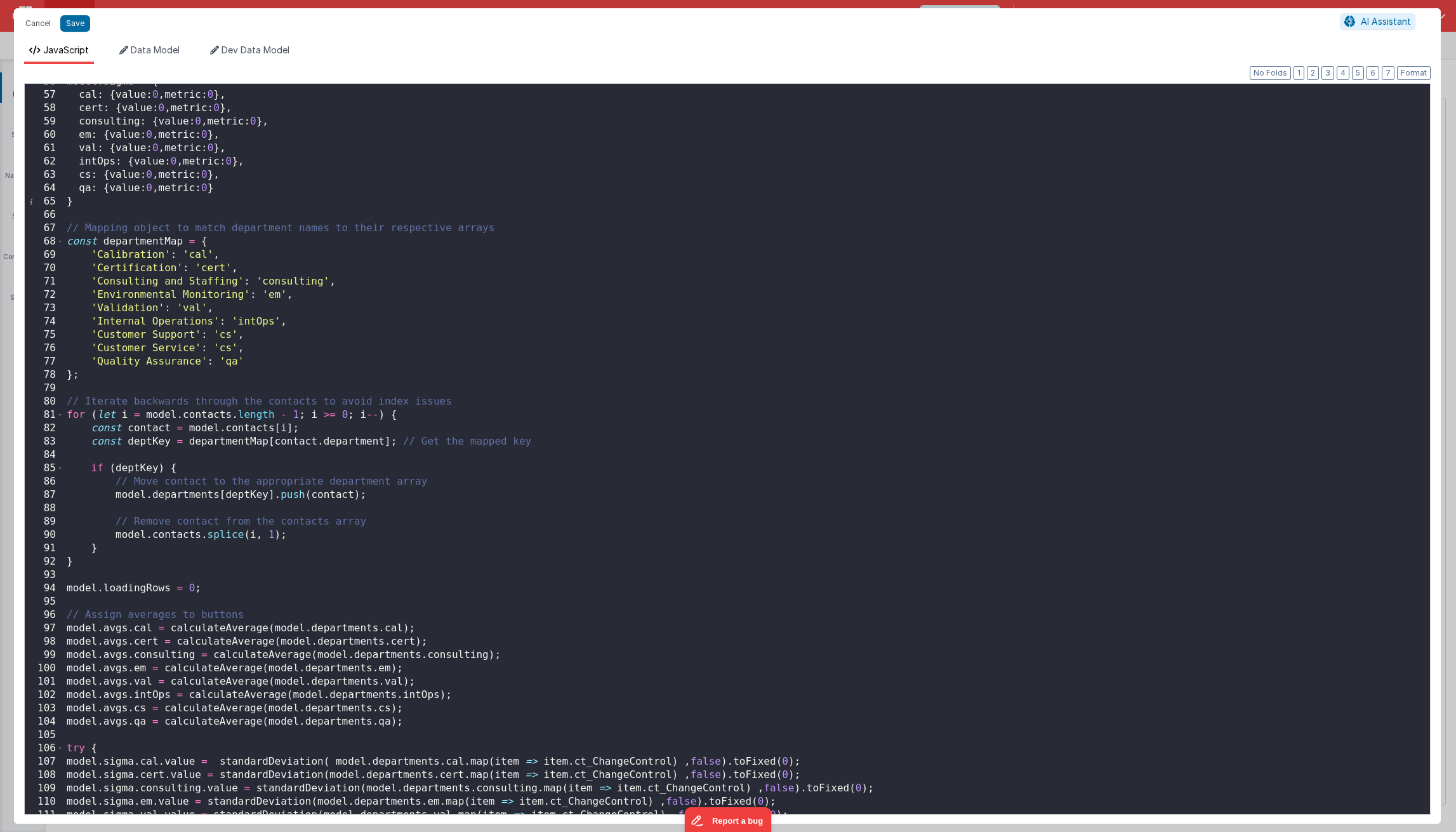
scroll to position [1124, 0]
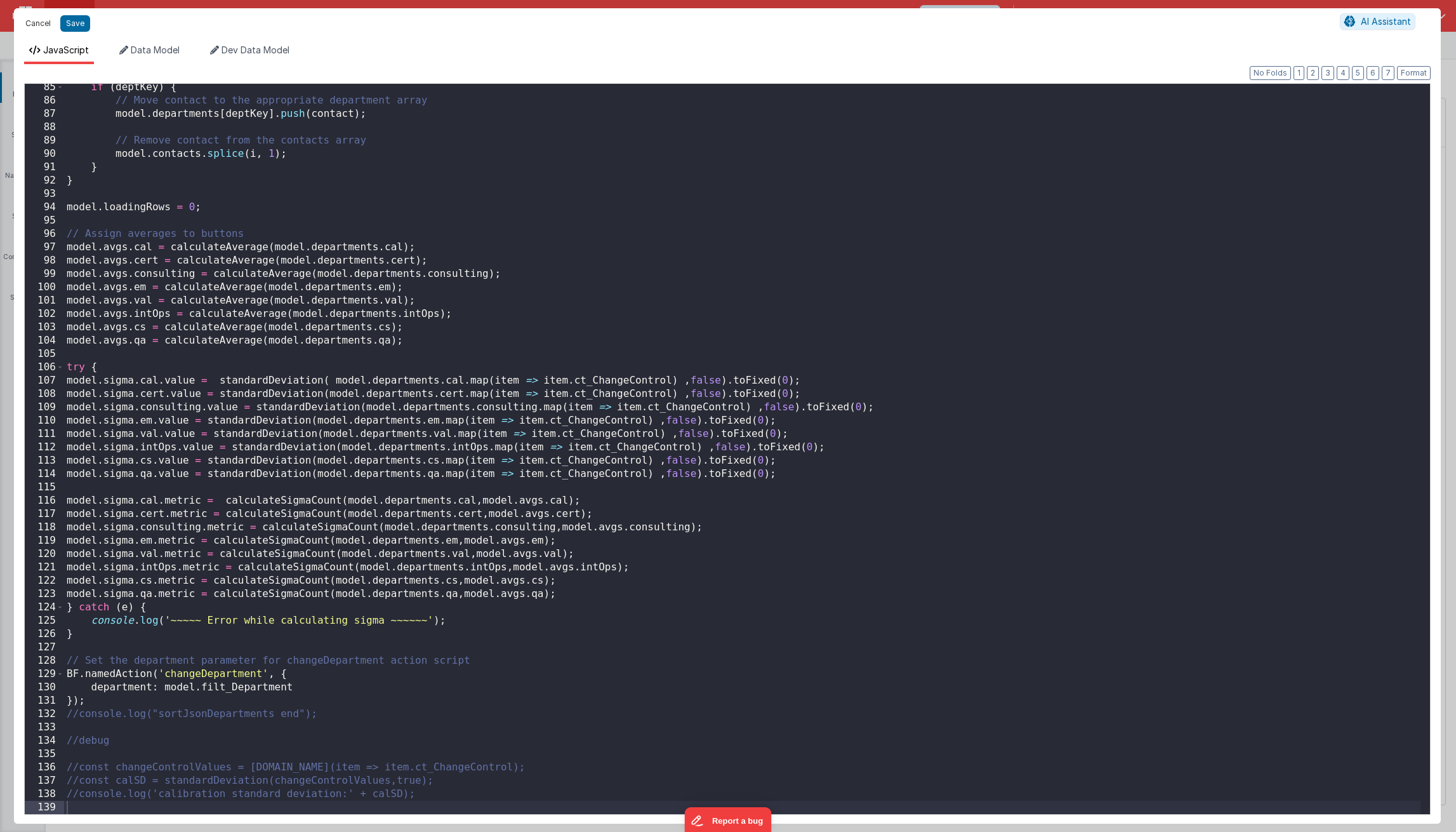
click at [47, 25] on button "Cancel" at bounding box center [38, 24] width 38 height 18
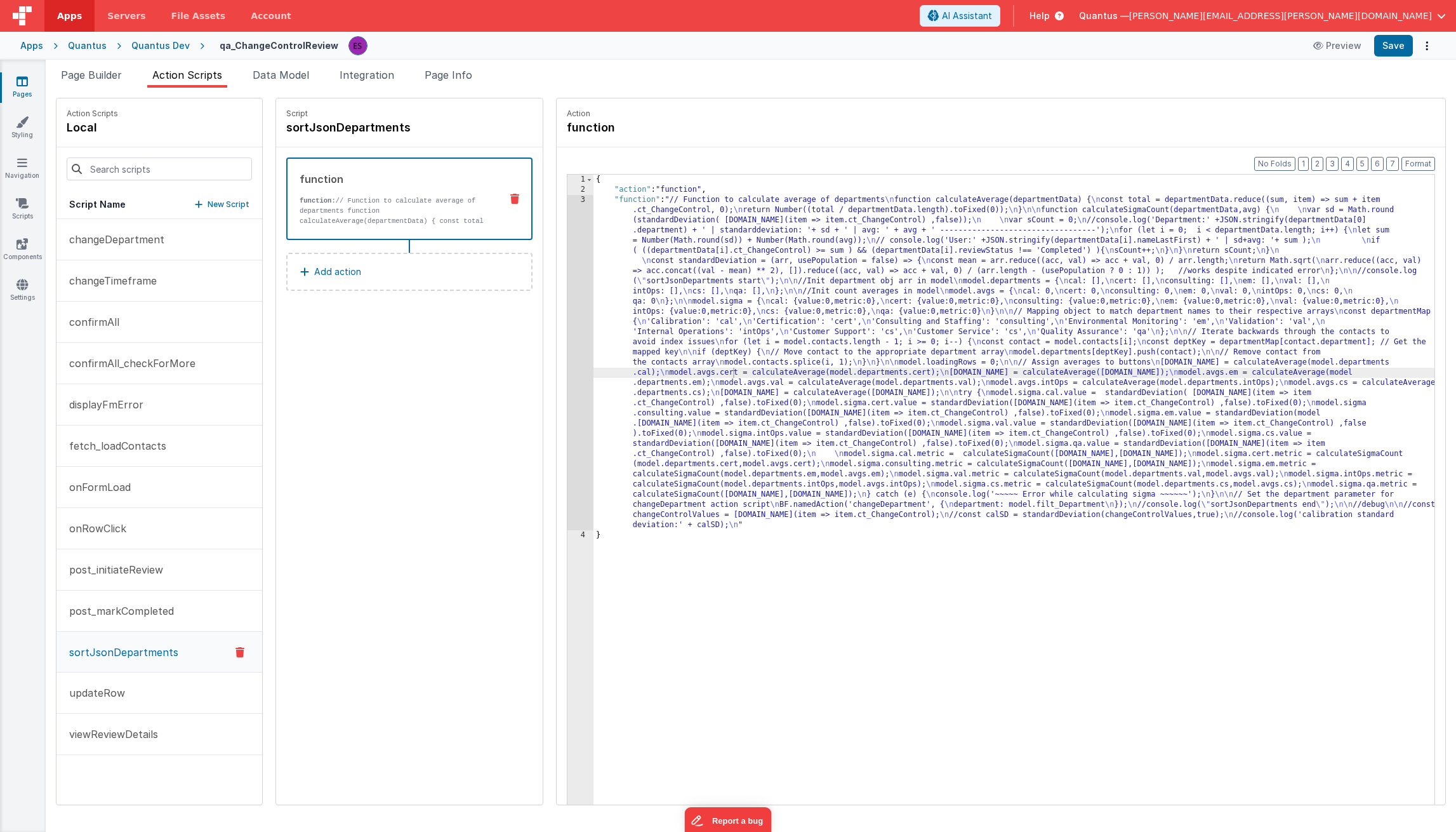
click at [98, 49] on div "Quantus" at bounding box center [87, 46] width 38 height 13
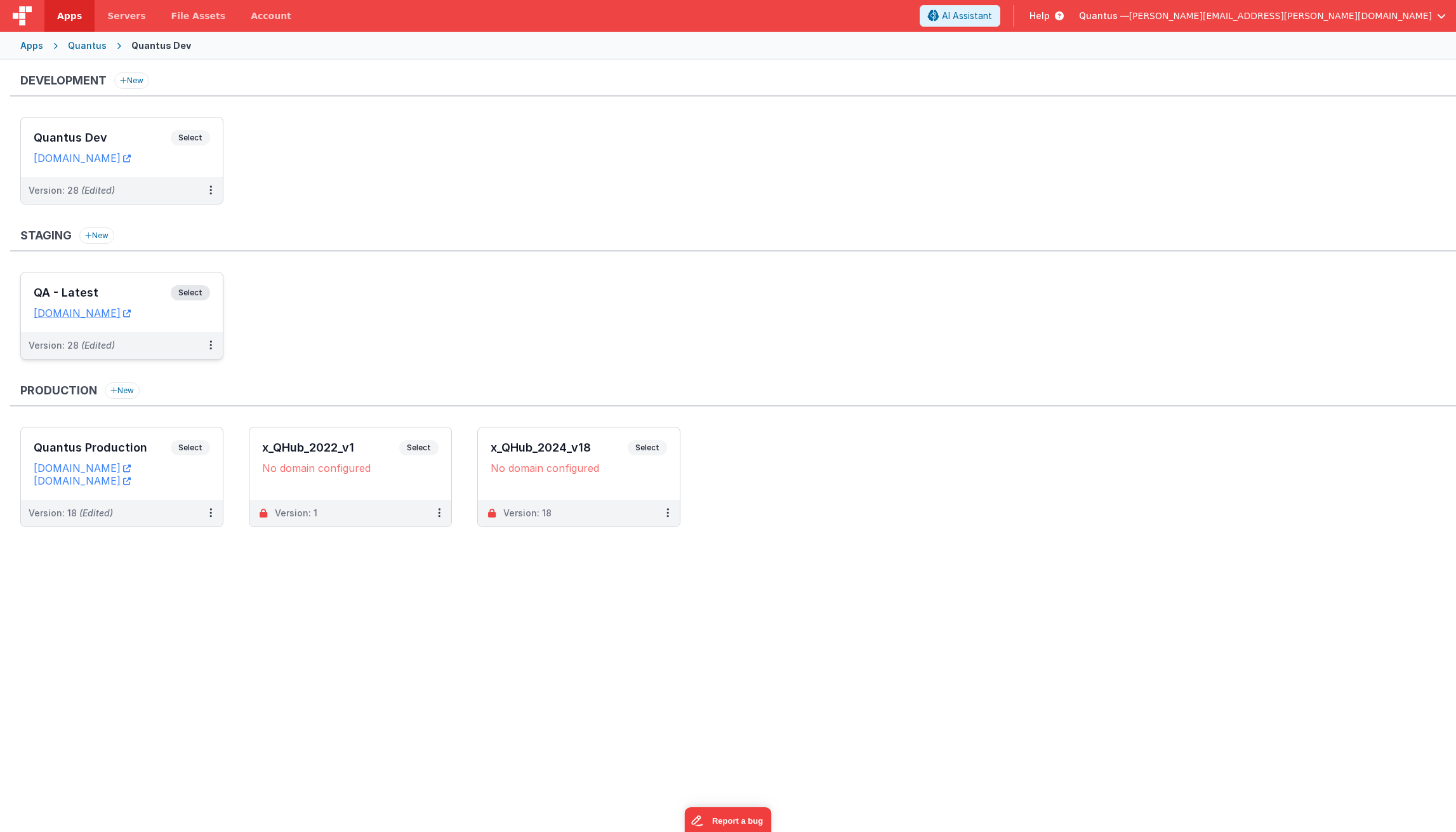
click at [107, 300] on div "QA - Latest Select" at bounding box center [122, 296] width 176 height 21
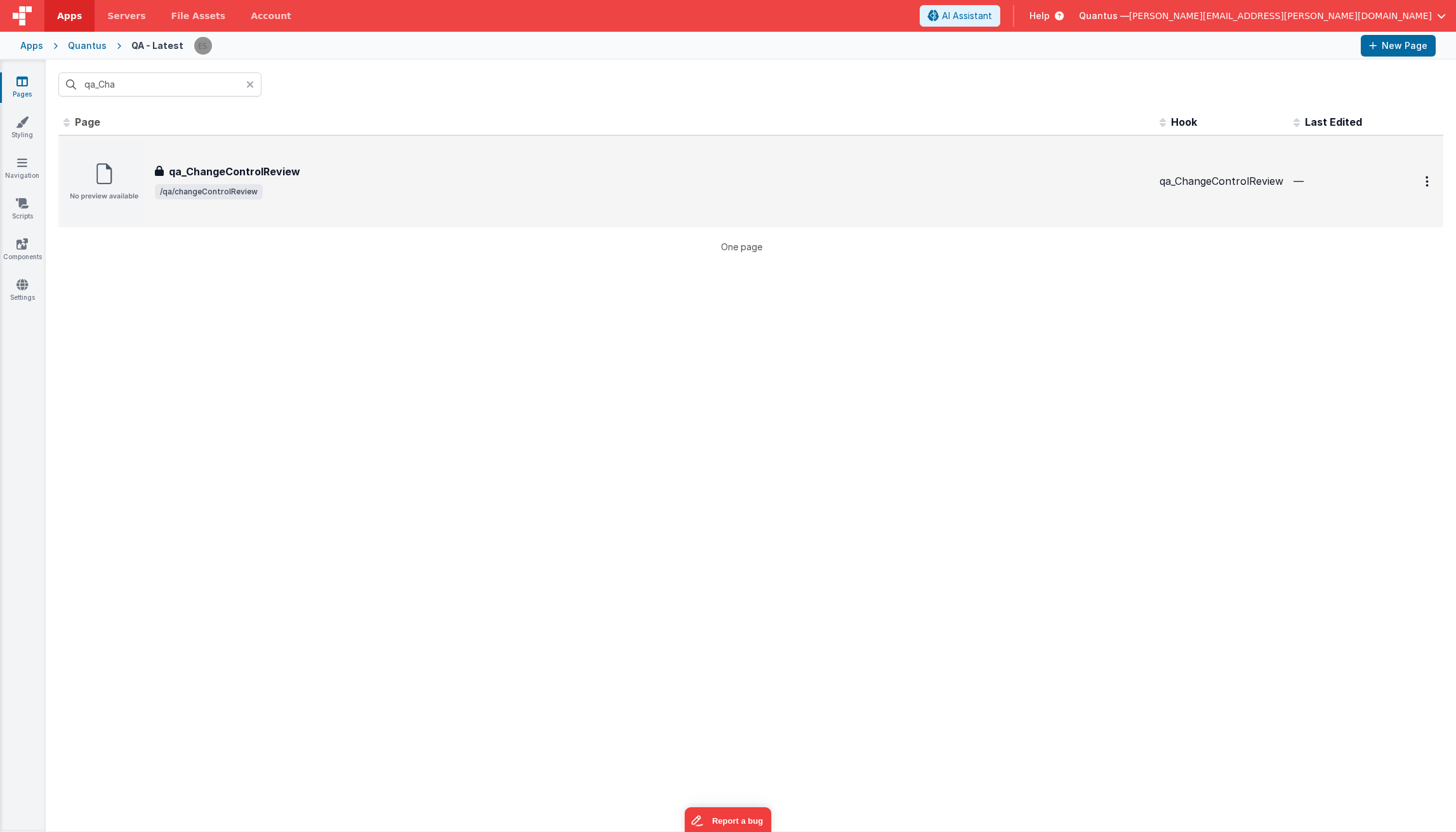
click at [132, 181] on img at bounding box center [104, 181] width 81 height 81
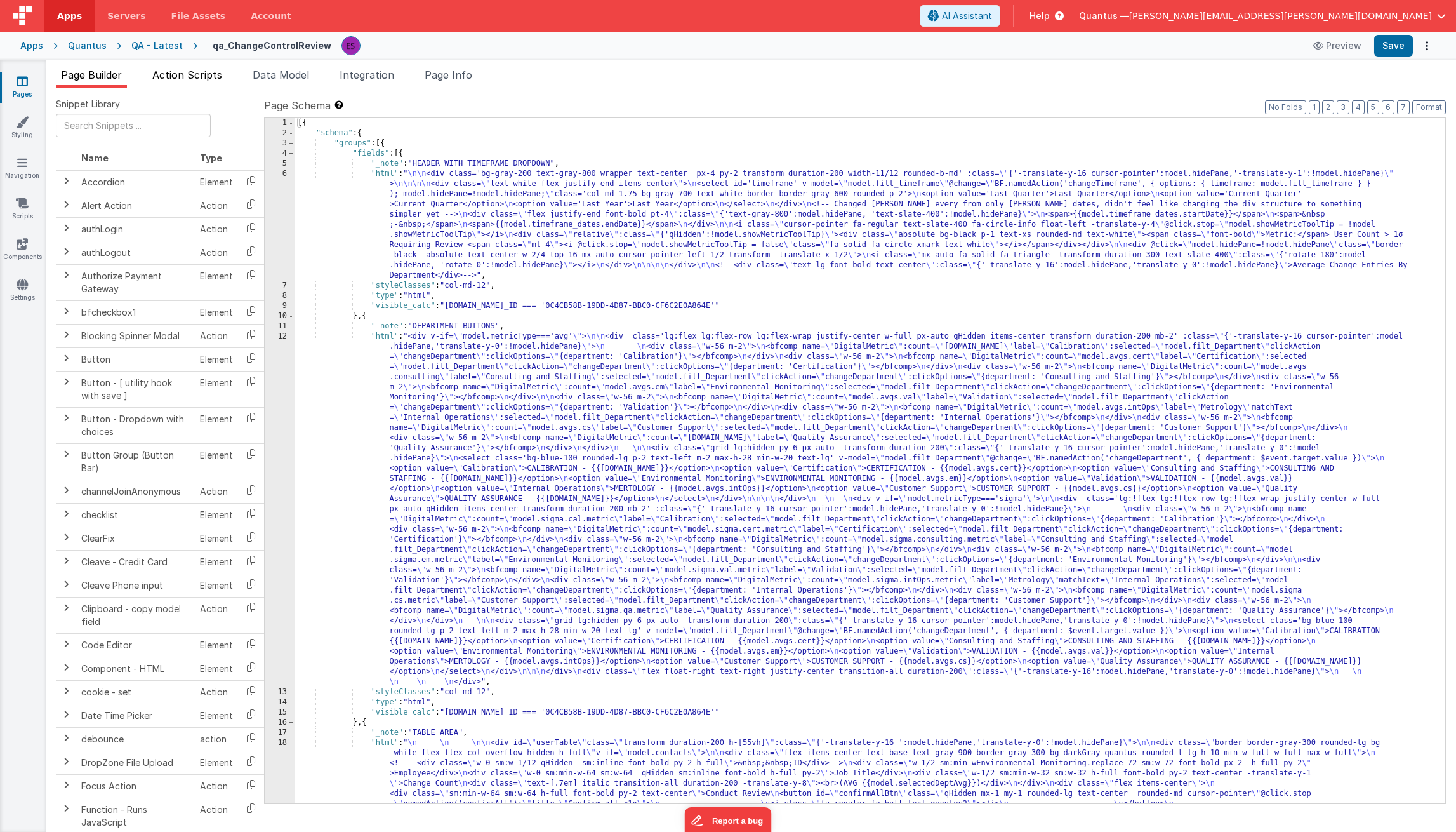
click at [187, 70] on span "Action Scripts" at bounding box center [186, 75] width 69 height 13
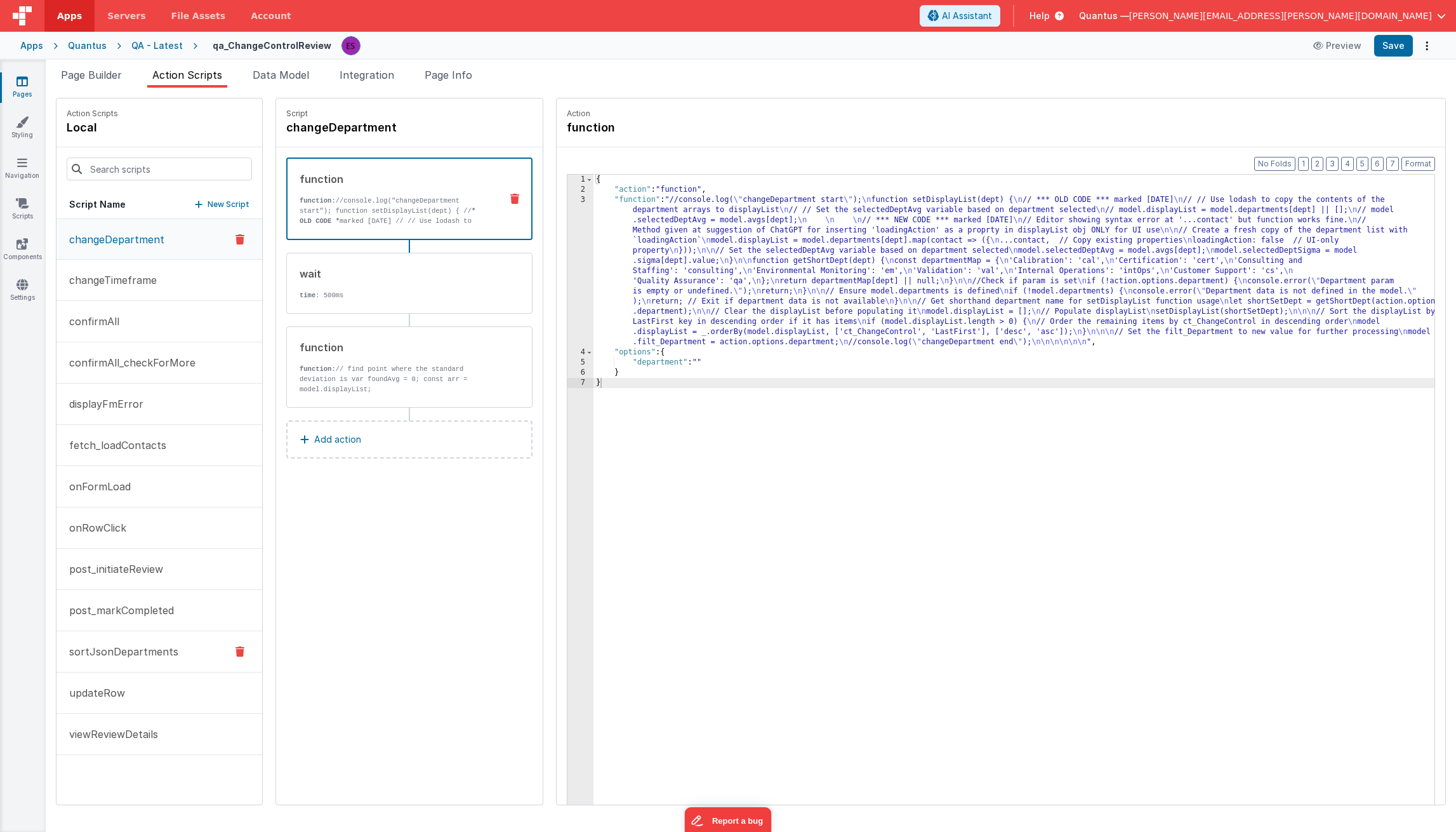
click at [157, 646] on p "sortJsonDepartments" at bounding box center [119, 651] width 117 height 16
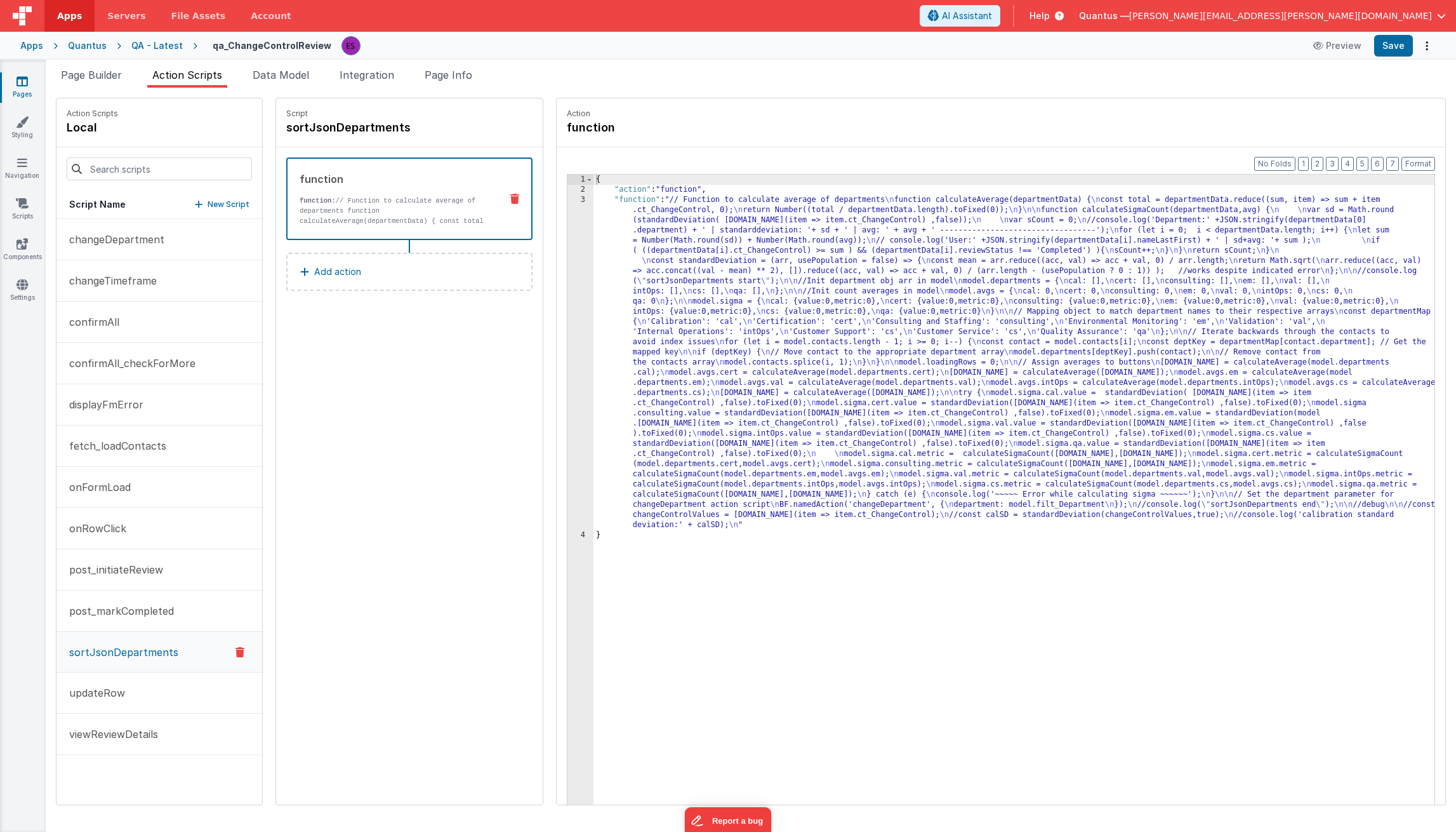
click at [646, 338] on div "{ "action" : "function" , "function" : "// Function to calculate average of dep…" at bounding box center [1029, 520] width 872 height 690
click at [568, 366] on div "3" at bounding box center [581, 363] width 26 height 335
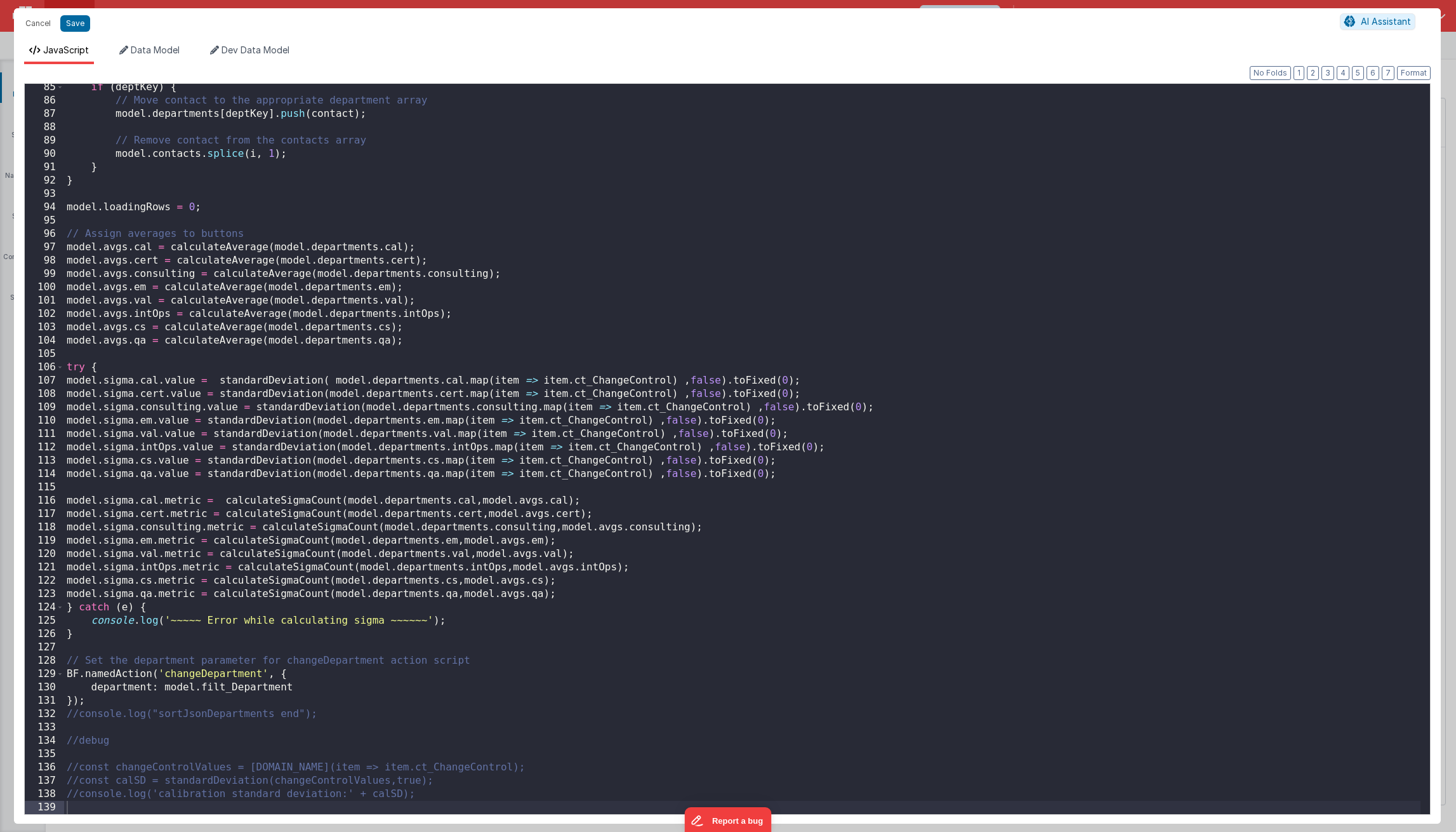
scroll to position [1124, 0]
click at [32, 20] on button "Cancel" at bounding box center [38, 24] width 38 height 18
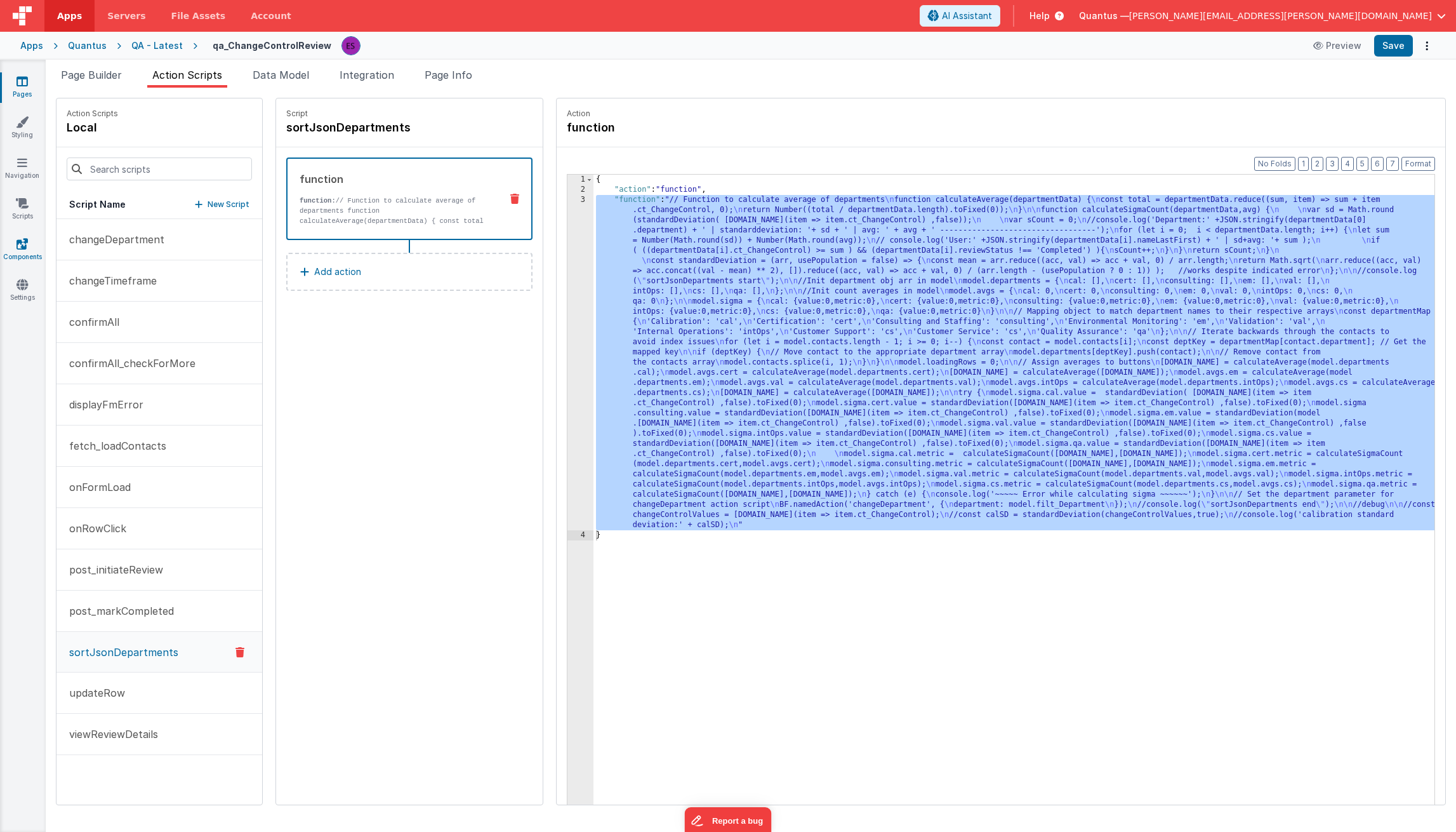
click at [24, 245] on icon at bounding box center [22, 244] width 11 height 13
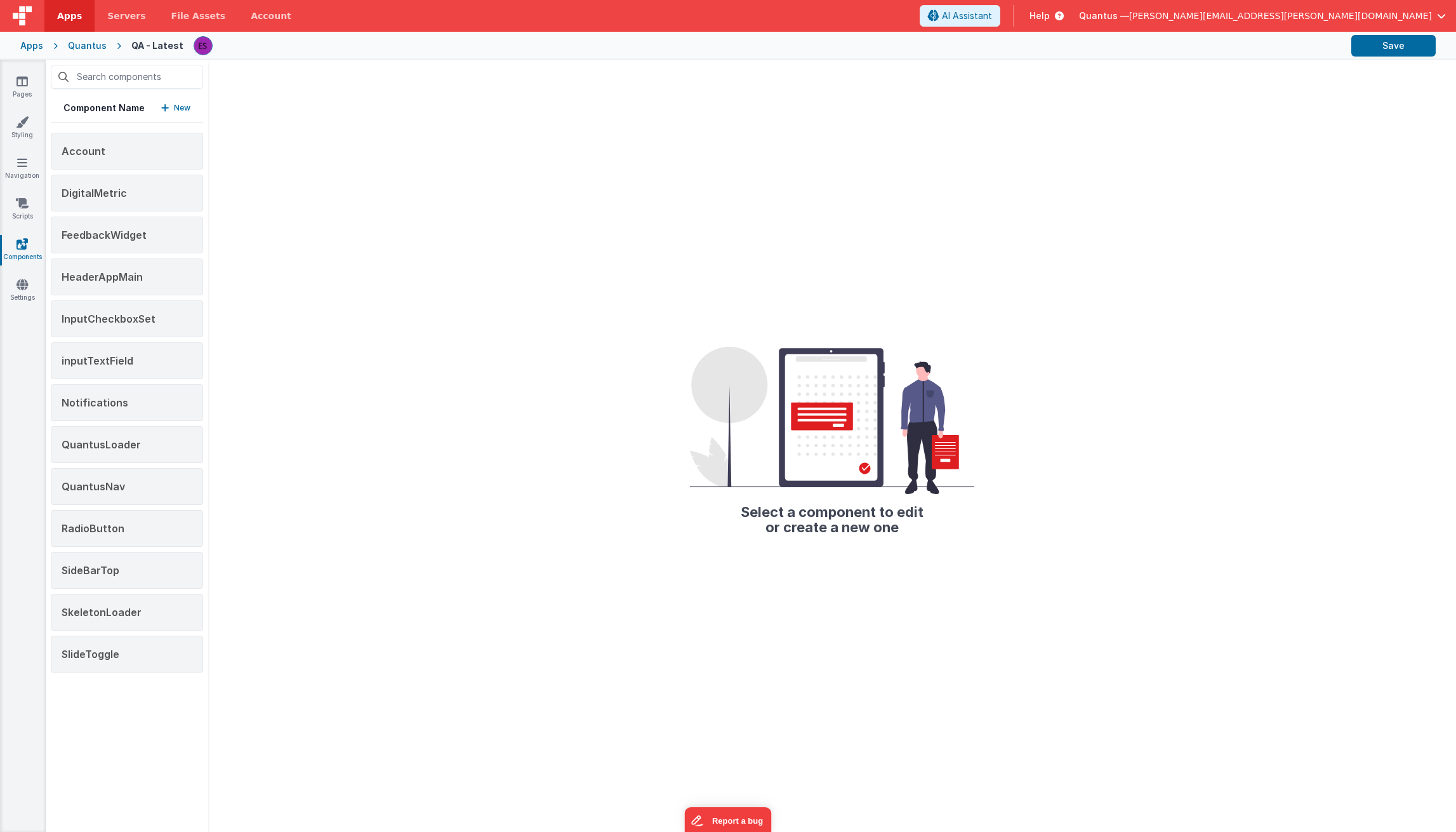
click at [73, 44] on div "Quantus" at bounding box center [87, 46] width 38 height 13
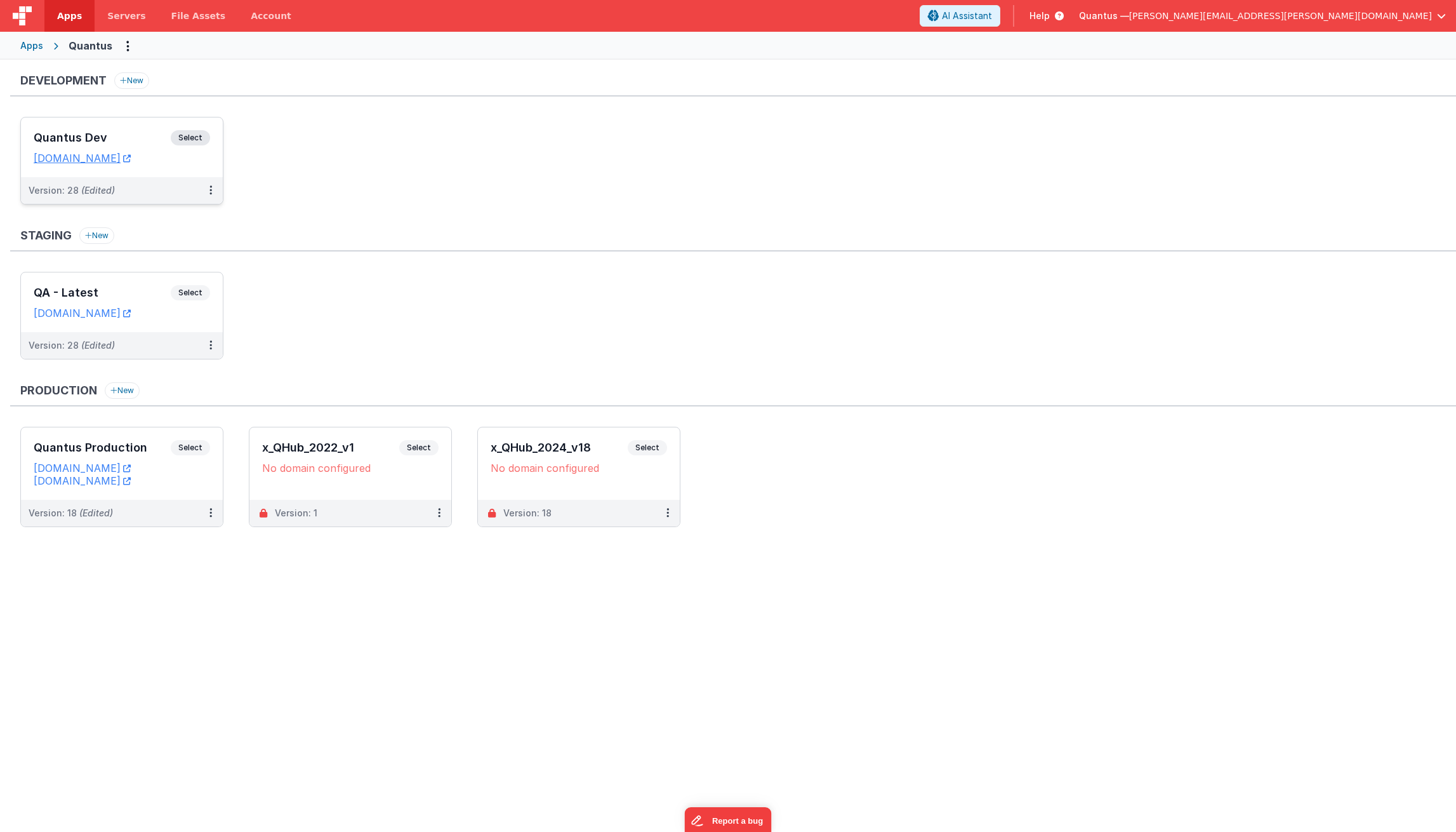
click at [83, 132] on h3 "Quantus Dev" at bounding box center [102, 138] width 137 height 13
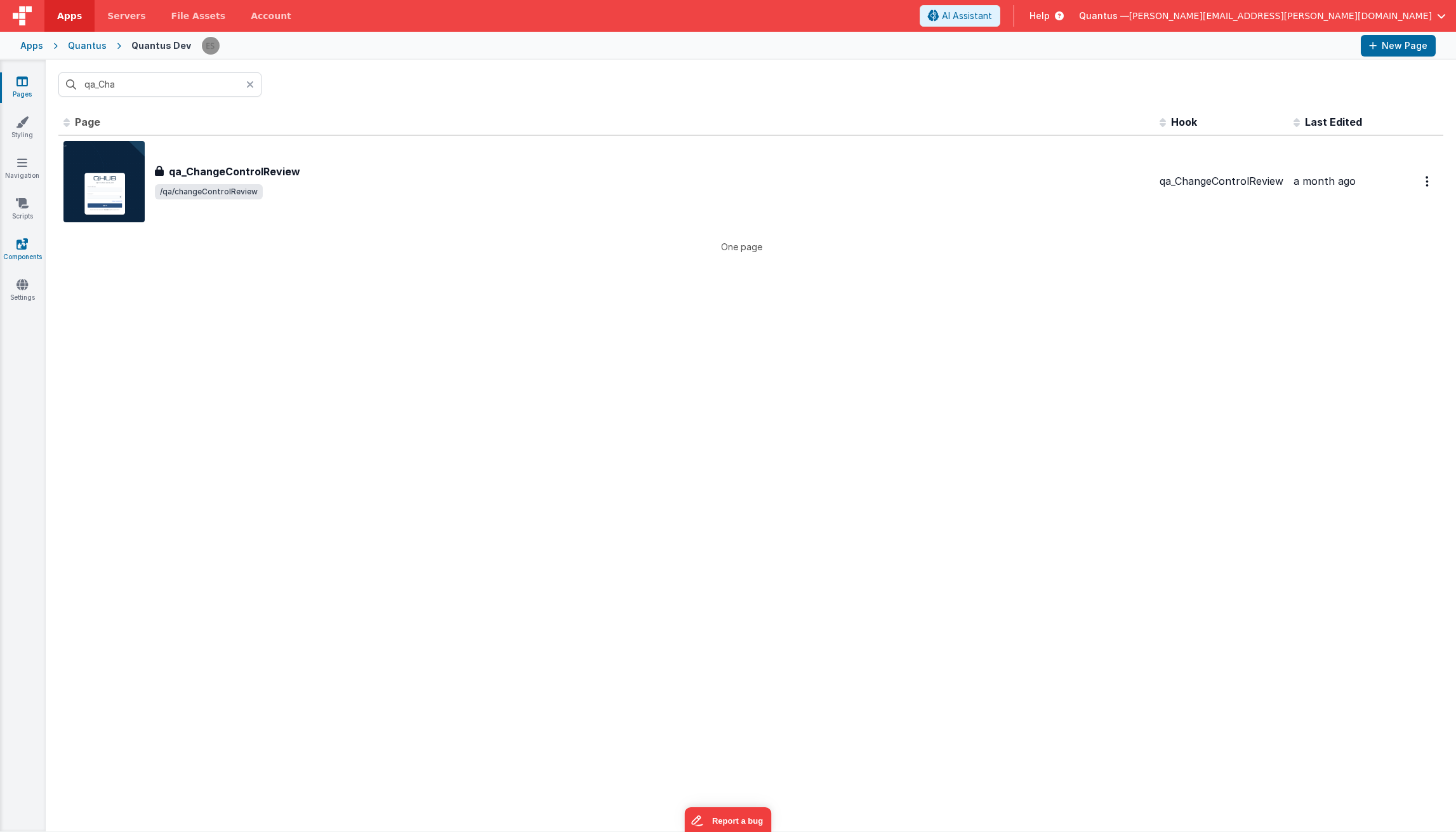
click at [21, 243] on icon at bounding box center [22, 244] width 11 height 13
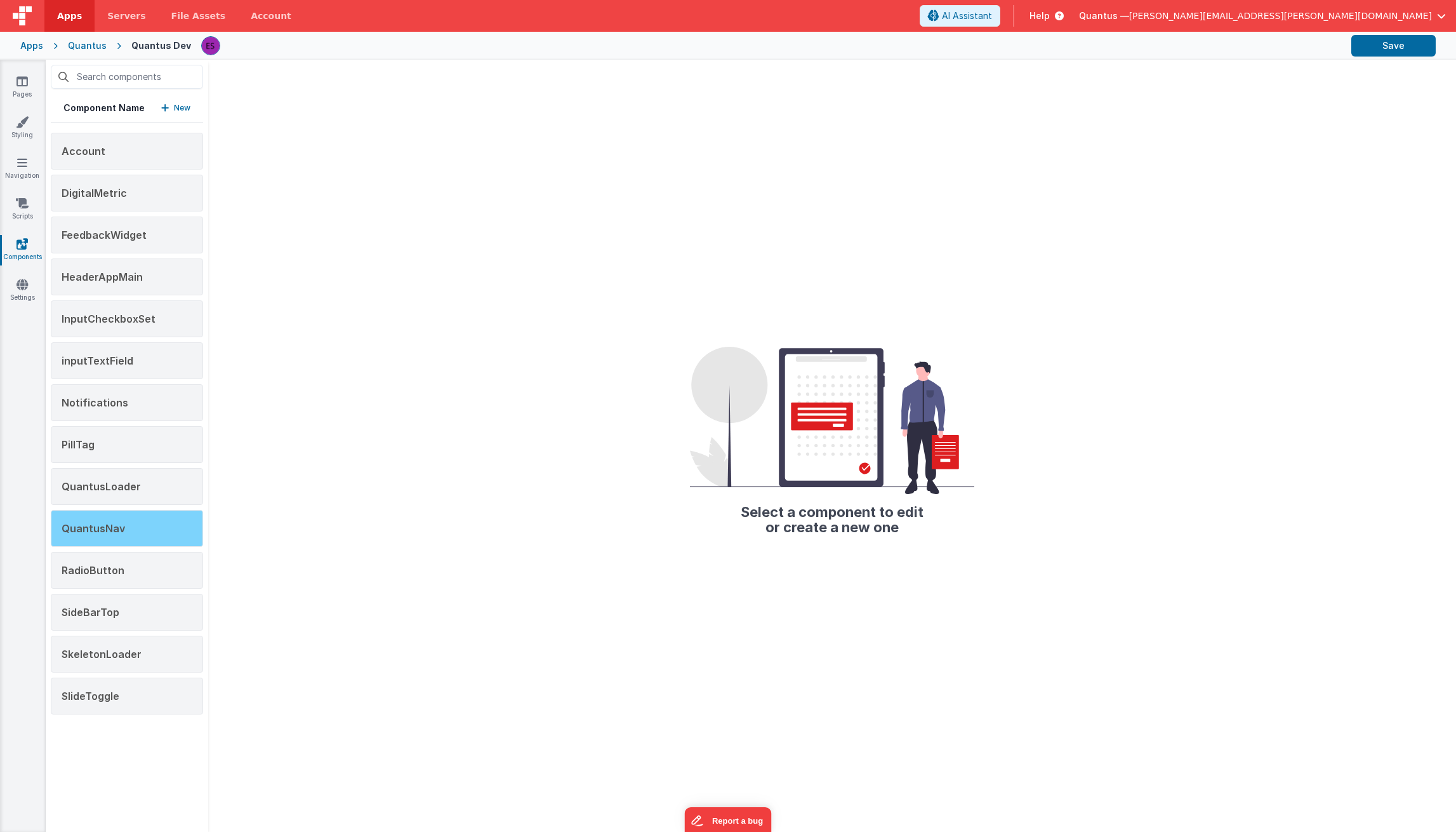
click at [123, 527] on div "QuantusNav" at bounding box center [127, 528] width 152 height 37
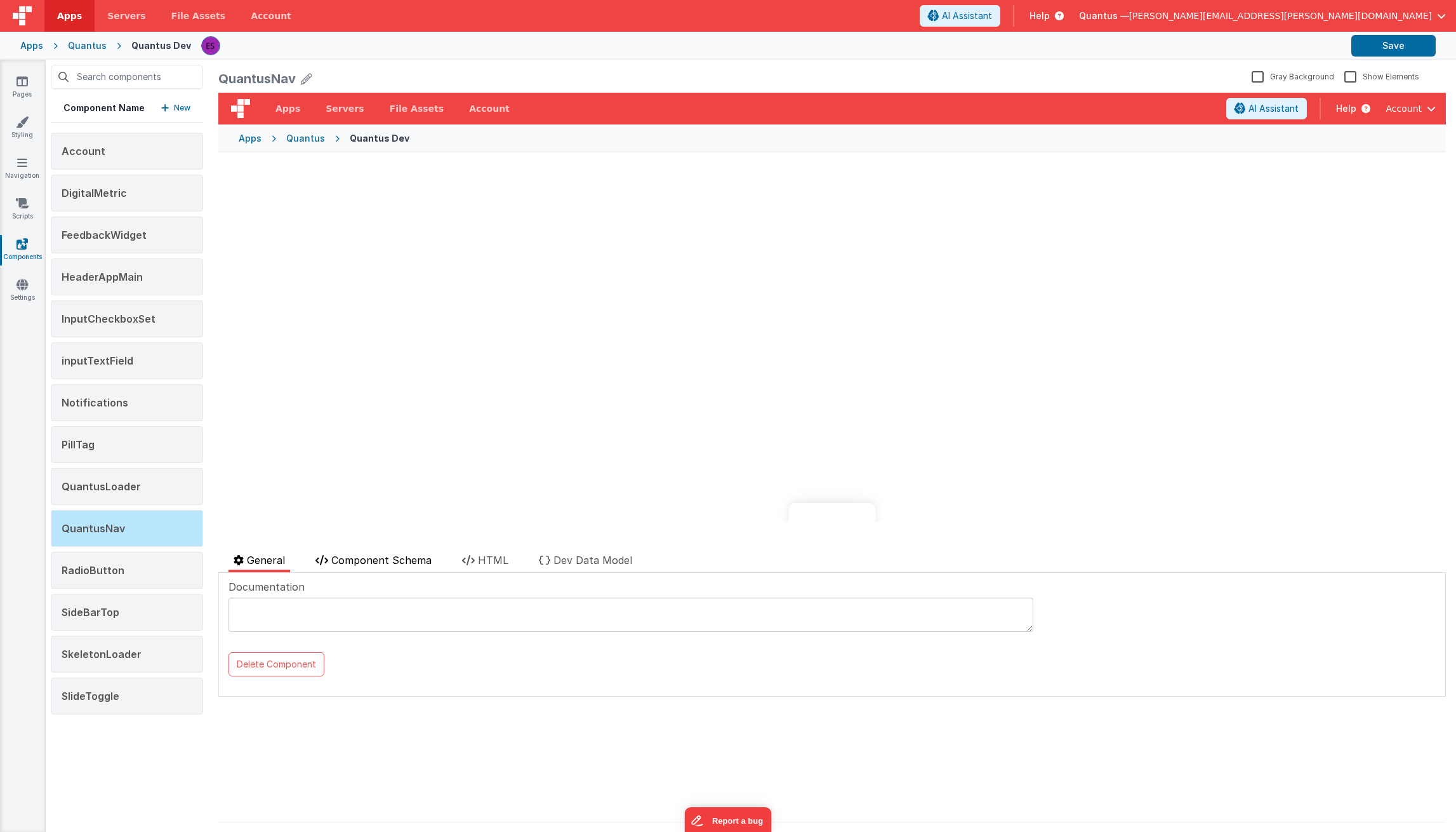
click at [350, 563] on span "Component Schema" at bounding box center [382, 561] width 100 height 13
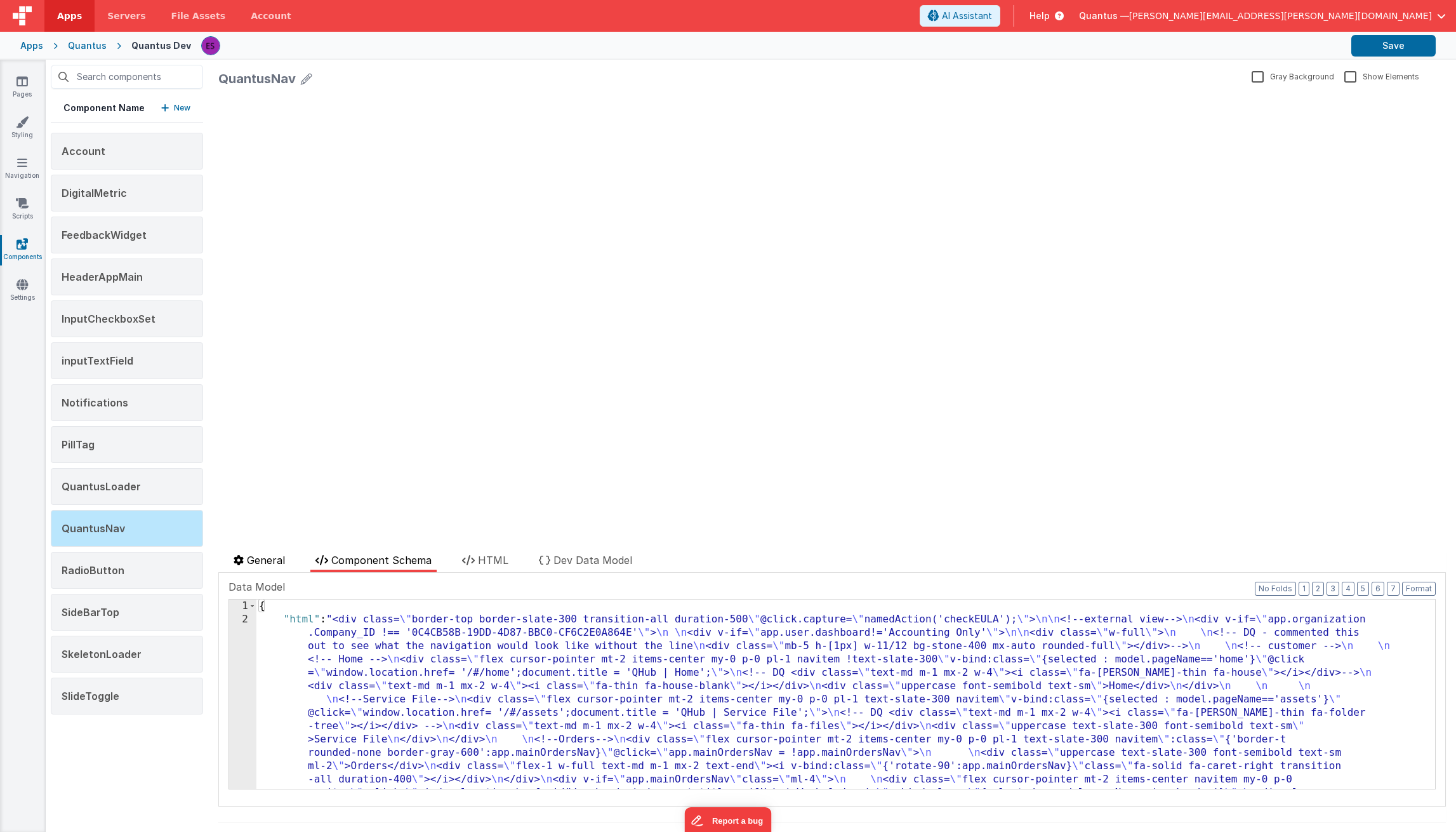
click at [283, 566] on span "General" at bounding box center [266, 561] width 38 height 13
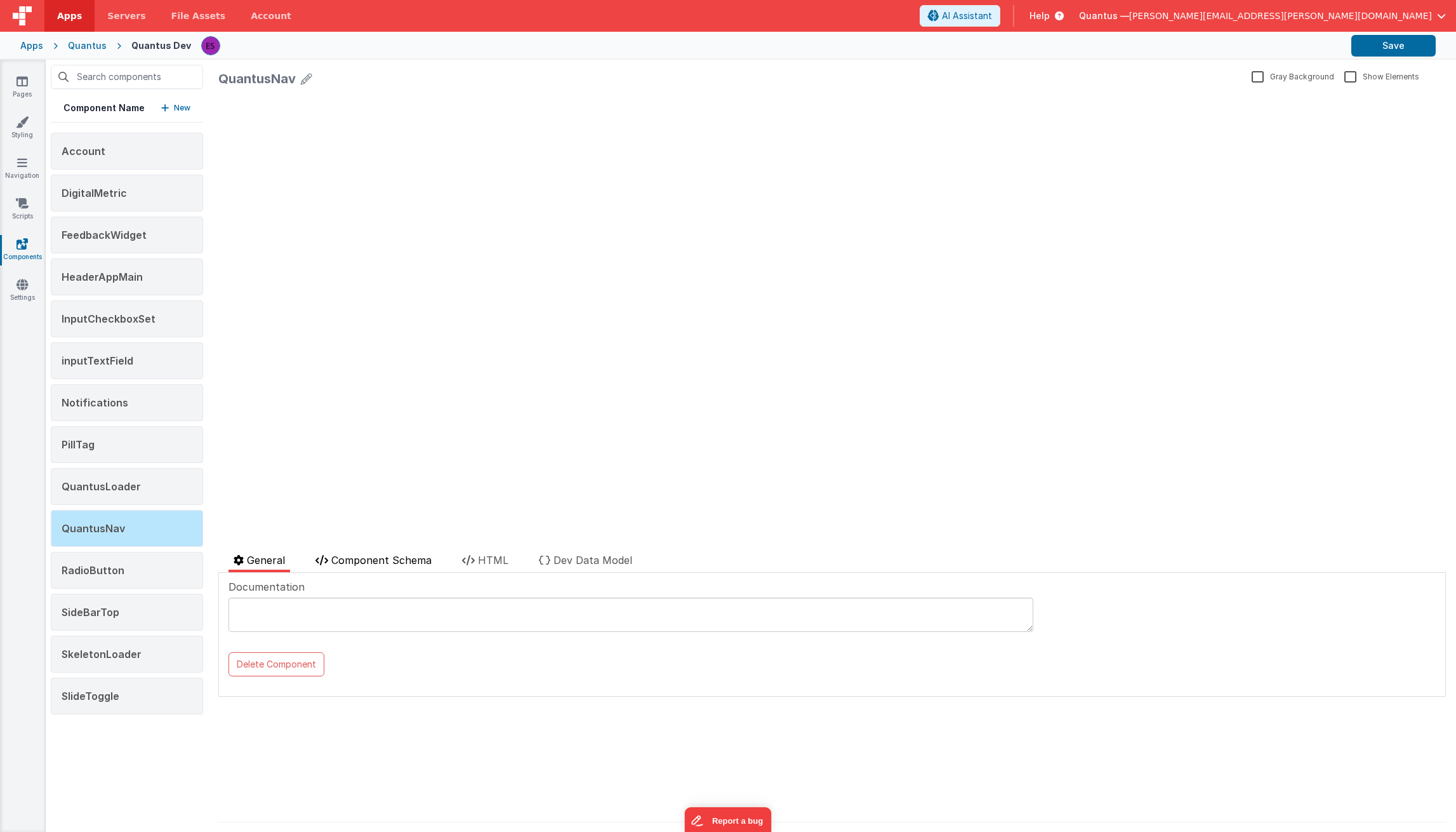
click at [377, 557] on span "Component Schema" at bounding box center [382, 561] width 100 height 13
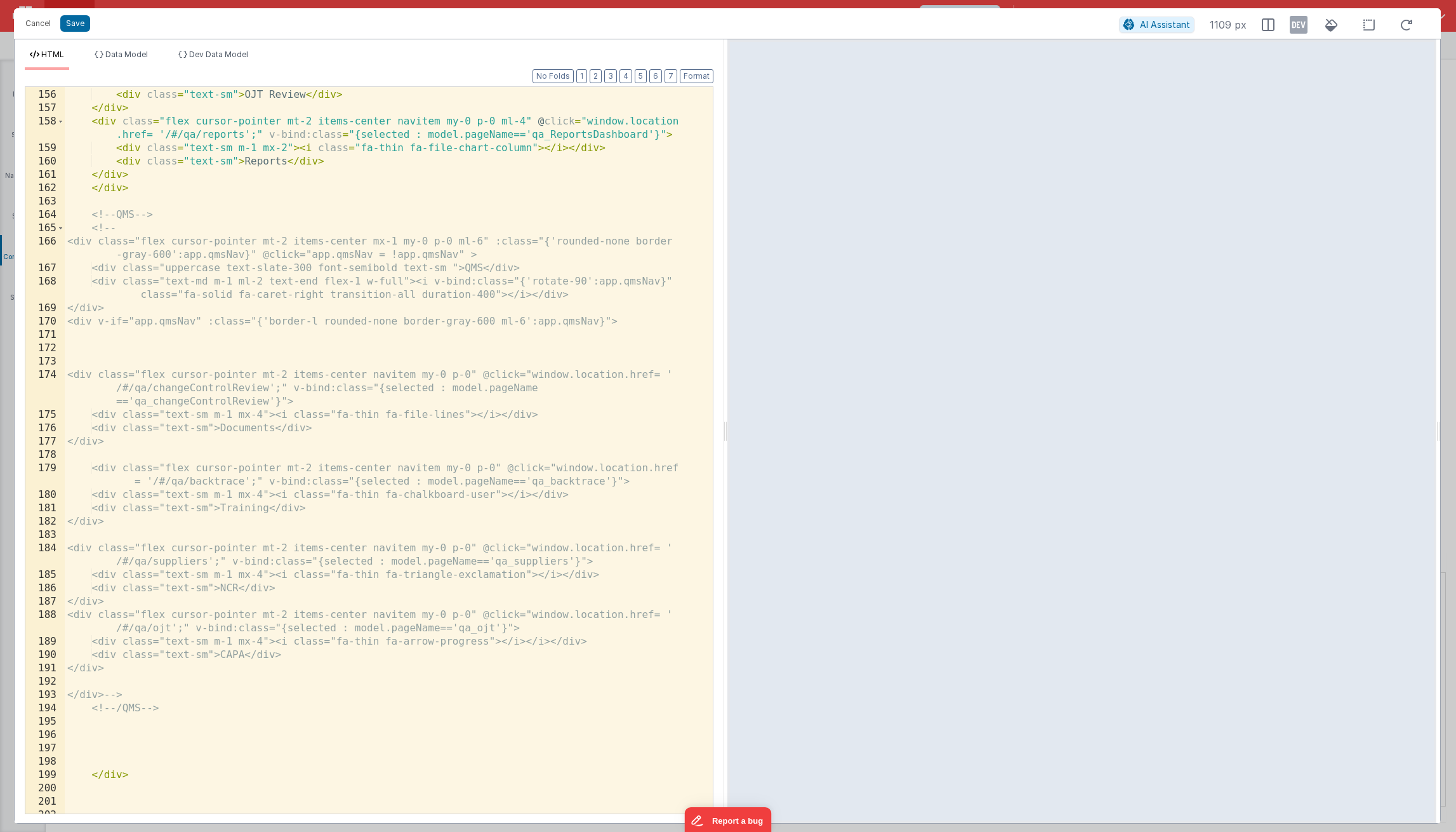
scroll to position [2741, 0]
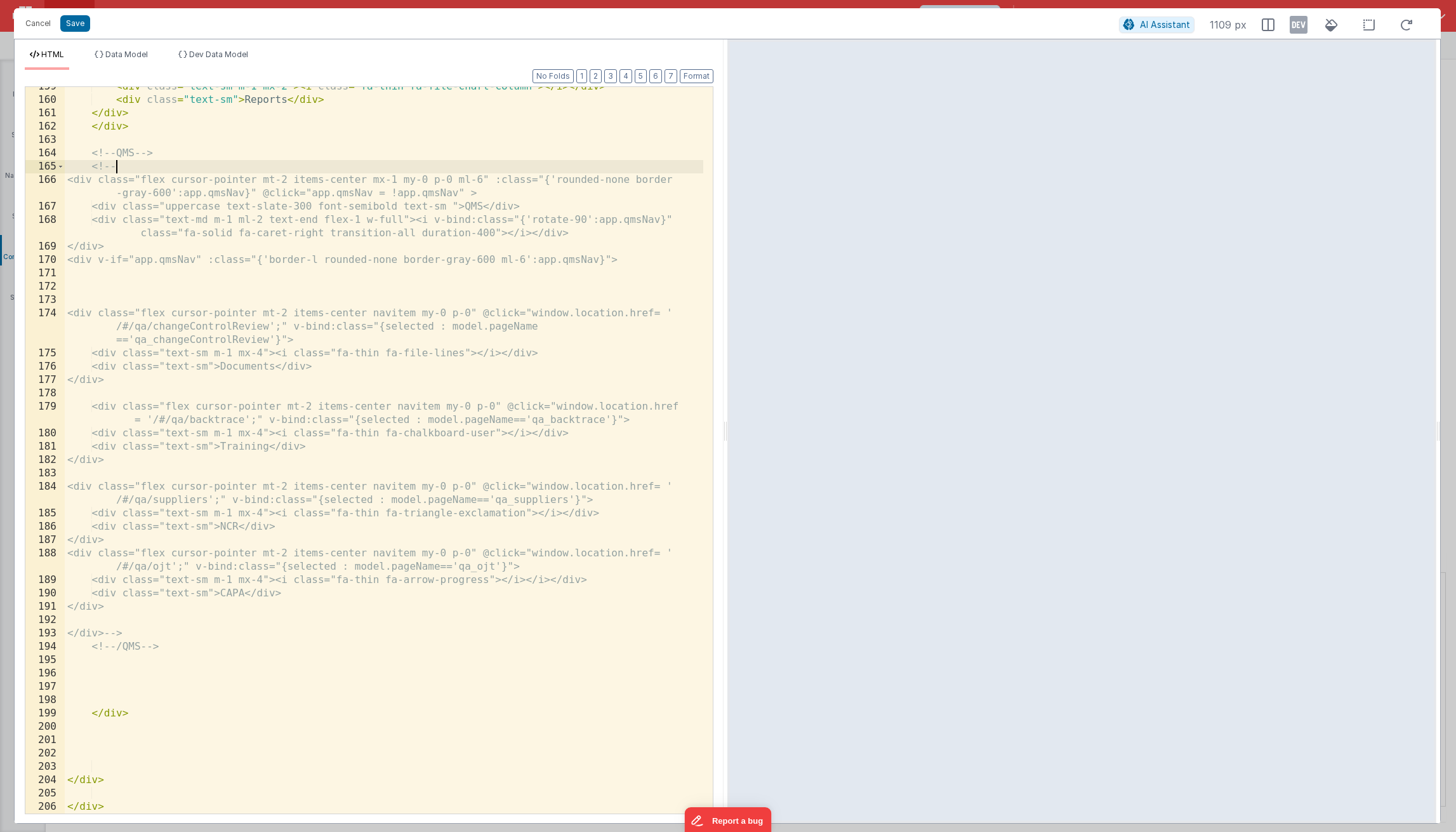
click at [130, 166] on div "< div class = "text-sm m-1 mx-2" > < i class = "fa-thin fa-file-chart-column" >…" at bounding box center [384, 457] width 639 height 754
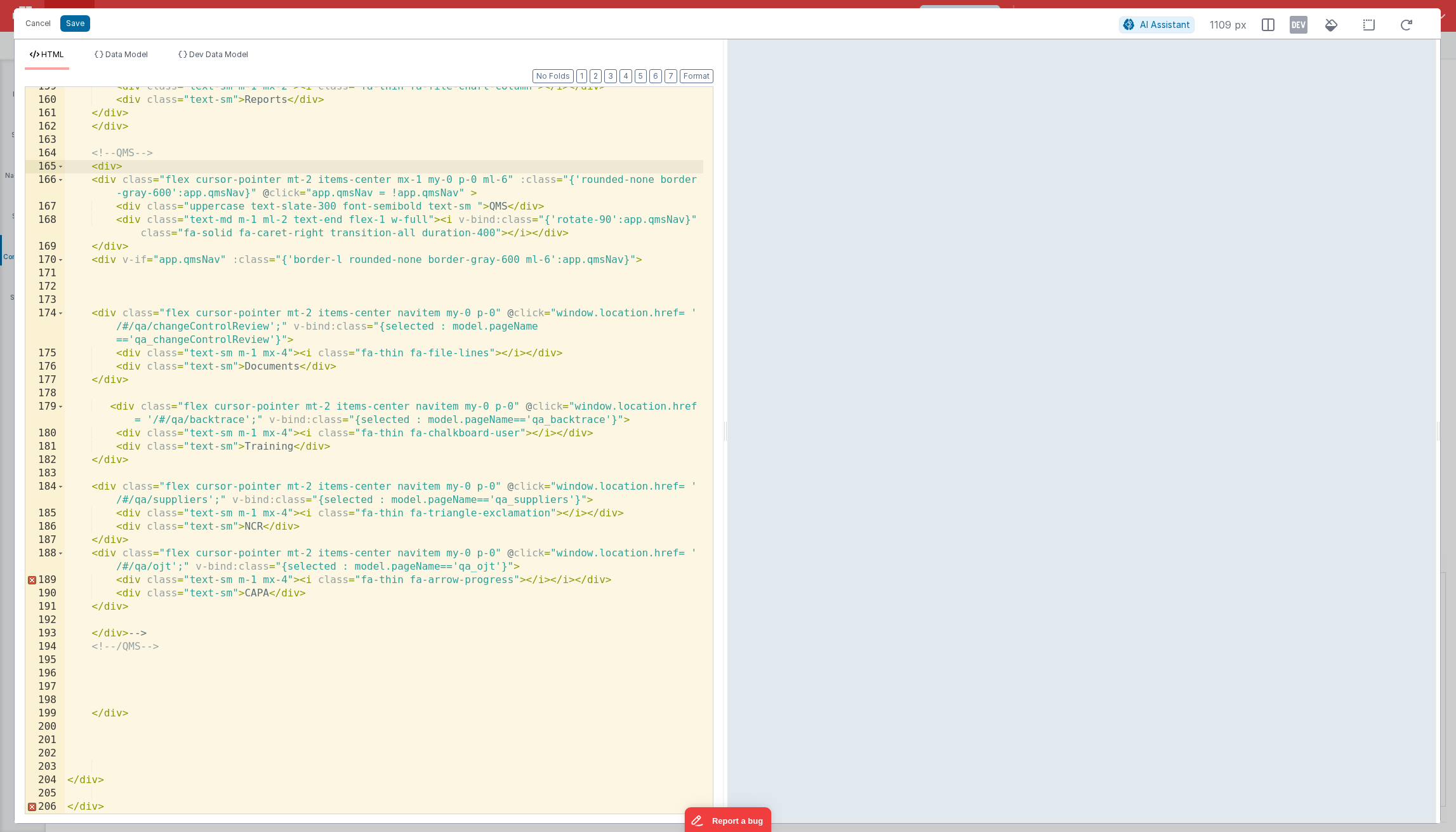
click at [155, 628] on div "< div class = "text-sm m-1 mx-2" > < i class = "fa-thin fa-file-chart-column" >…" at bounding box center [384, 457] width 639 height 754
click at [116, 173] on div "< div class = "text-sm m-1 mx-2" > < i class = "fa-thin fa-file-chart-column" >…" at bounding box center [384, 457] width 639 height 754
click at [247, 646] on div "< div class = "text-sm m-1 mx-2" > < i class = "fa-thin fa-file-chart-column" >…" at bounding box center [384, 457] width 639 height 754
